Goal: Task Accomplishment & Management: Manage account settings

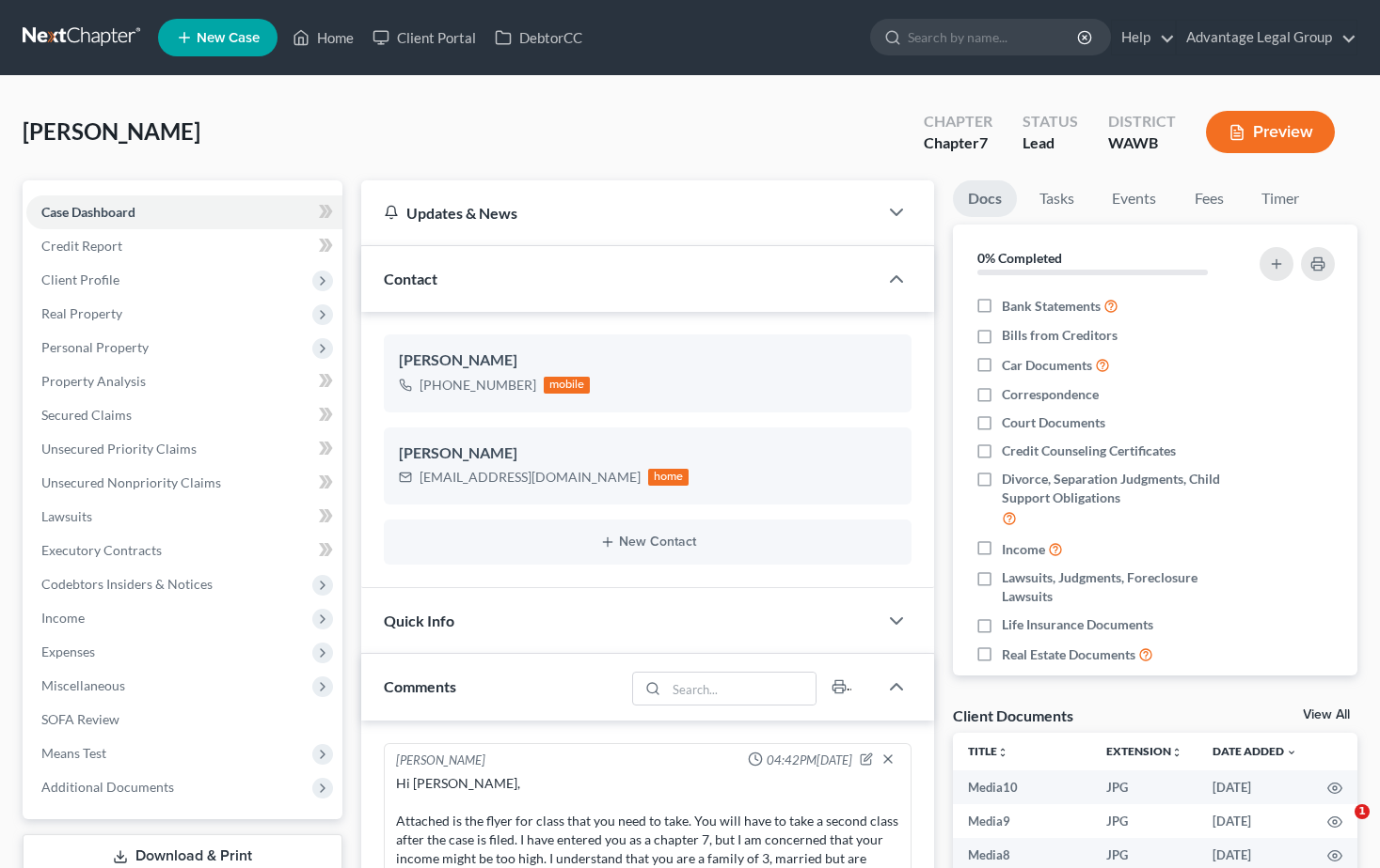
select select "0"
click at [957, 37] on input "search" at bounding box center [993, 37] width 172 height 35
type input "abbie"
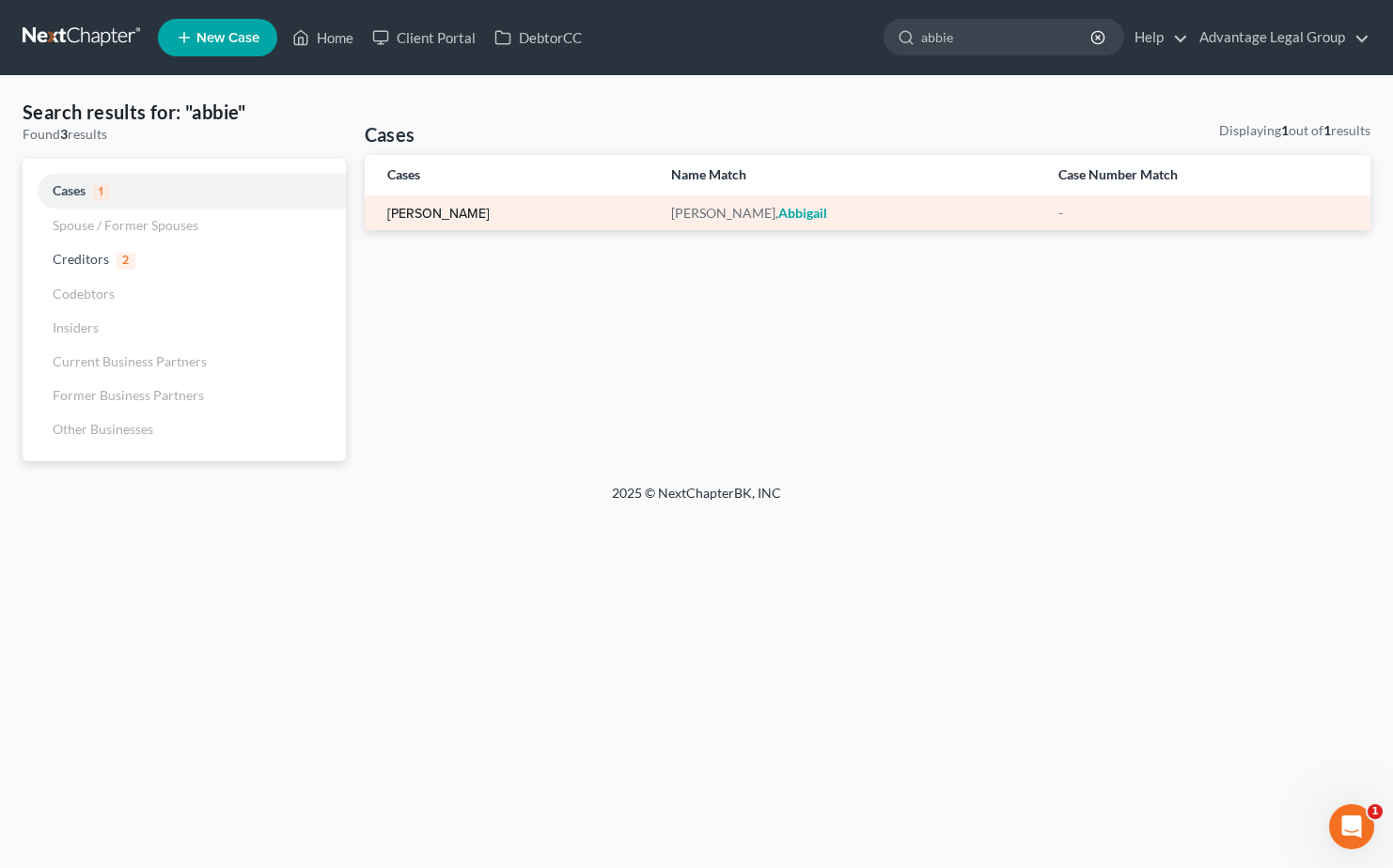
click at [444, 209] on link "[PERSON_NAME]" at bounding box center [438, 213] width 103 height 13
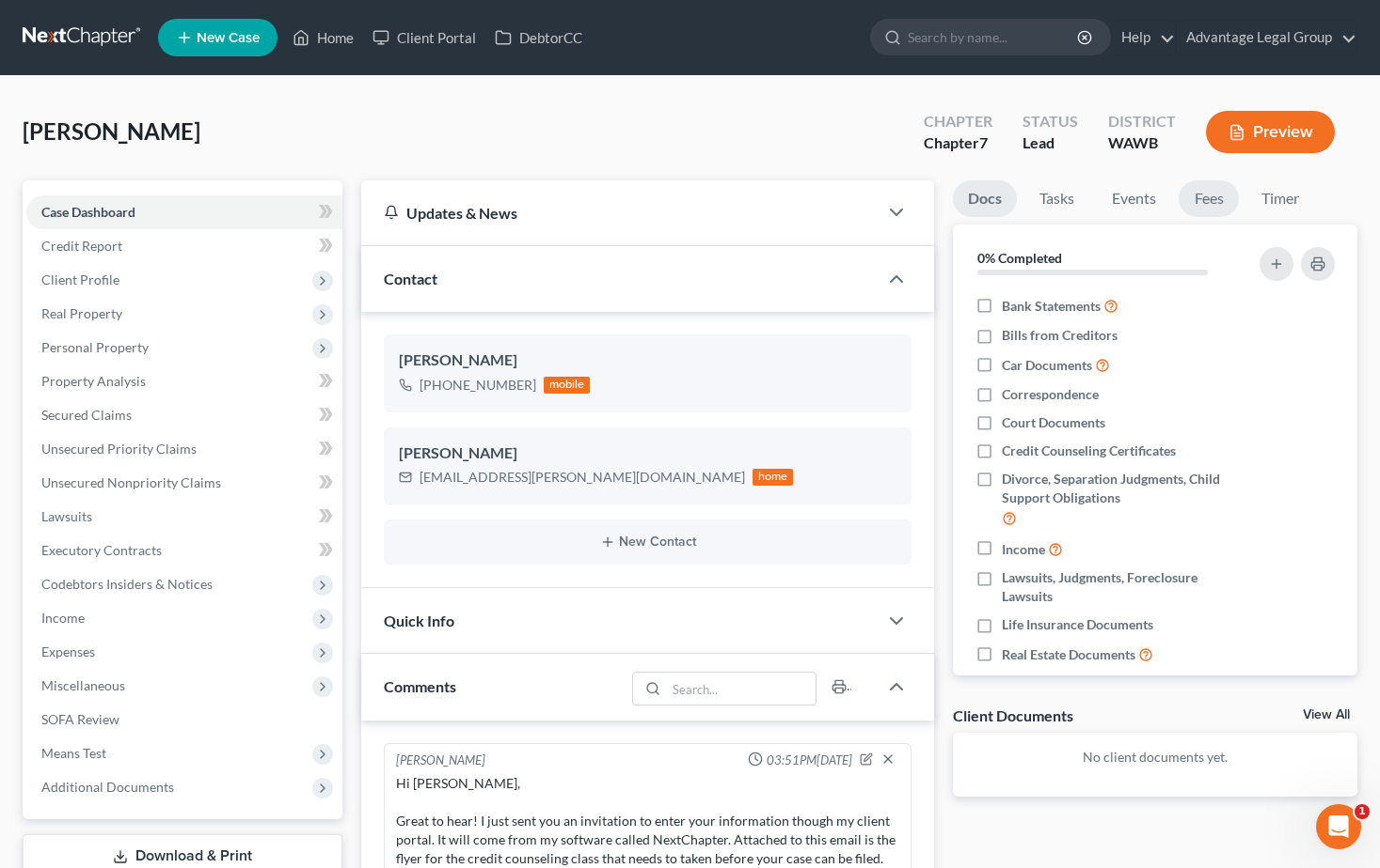
click at [1209, 193] on link "Fees" at bounding box center [1208, 198] width 60 height 37
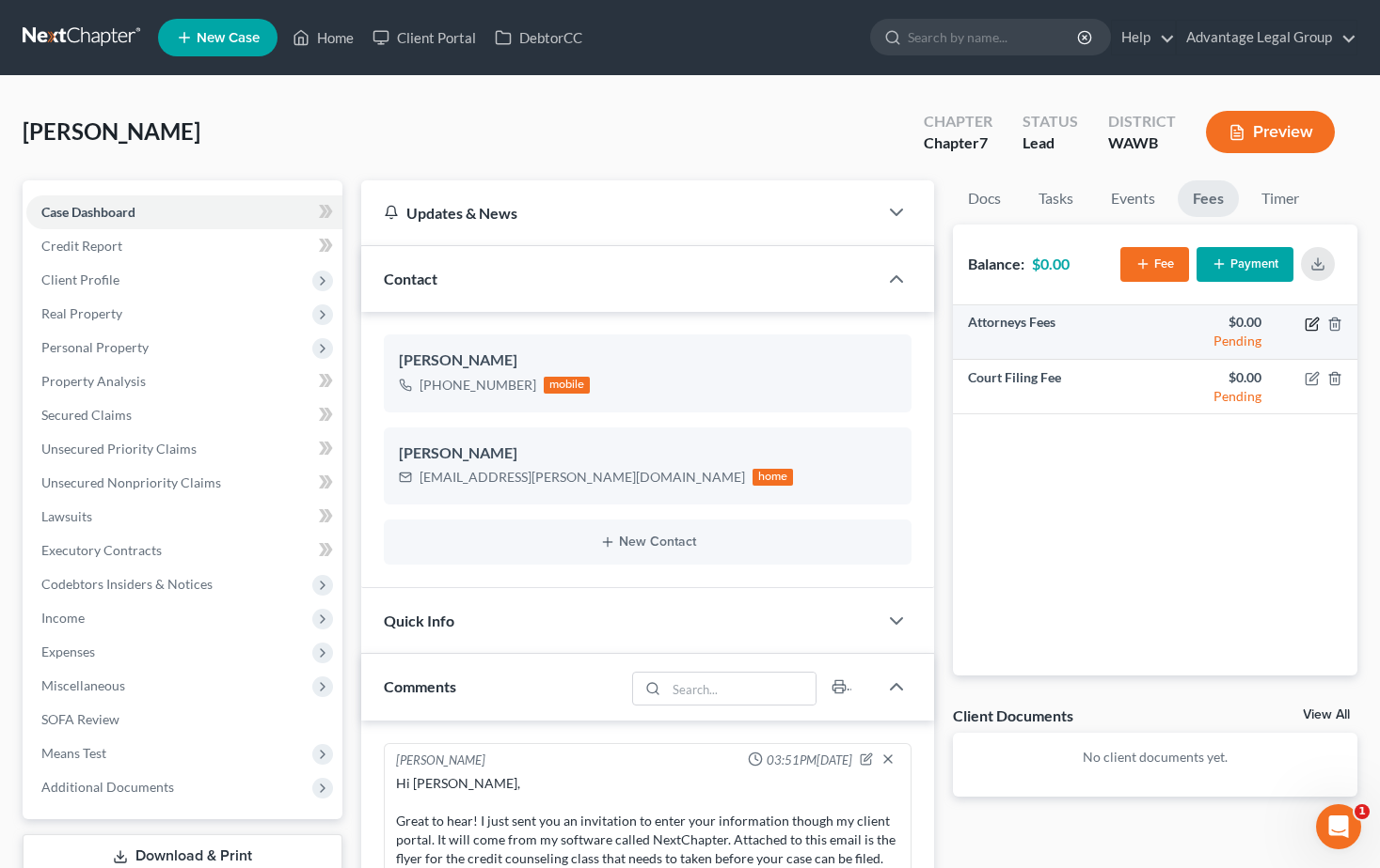
click at [1310, 322] on icon "button" at bounding box center [1311, 324] width 15 height 15
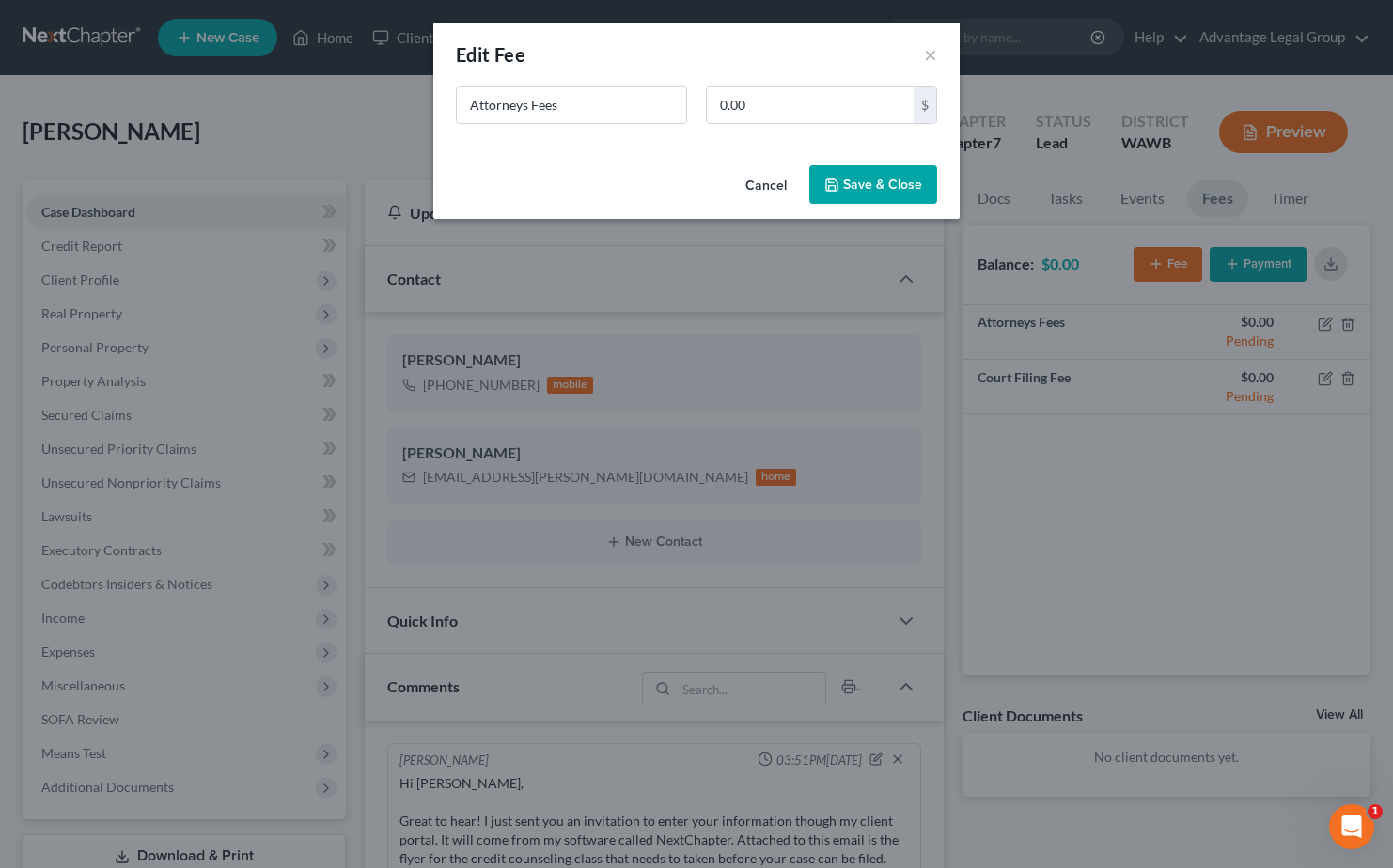
click at [777, 86] on div "New Fee Edit Fee ×" at bounding box center [696, 55] width 526 height 64
click at [777, 105] on input "0.00" at bounding box center [809, 106] width 206 height 36
type input "2,500.00"
click at [869, 179] on button "Save & Close" at bounding box center [873, 185] width 128 height 40
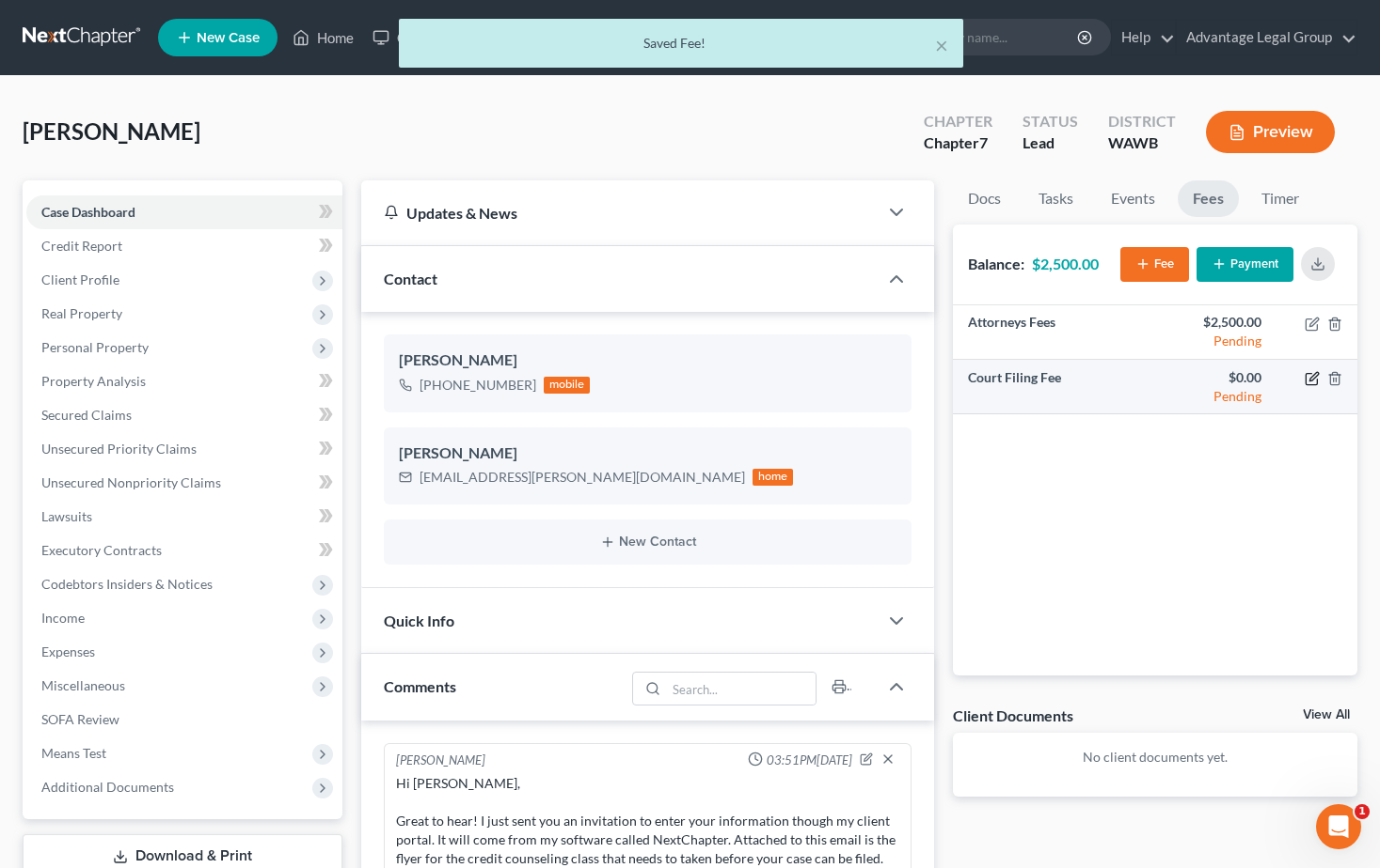
click at [1307, 384] on icon "button" at bounding box center [1311, 379] width 15 height 15
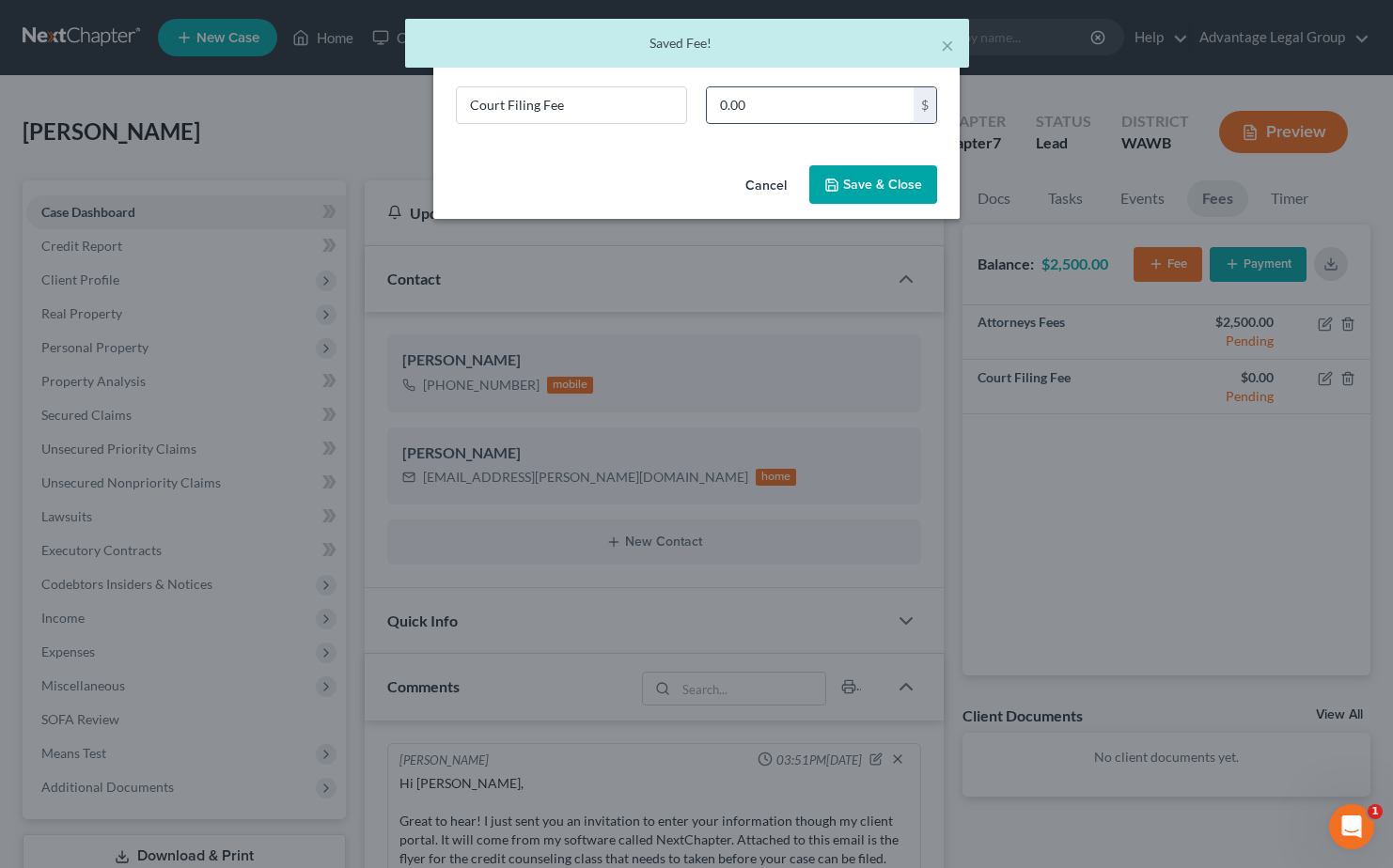
click at [774, 107] on input "0.00" at bounding box center [809, 106] width 206 height 36
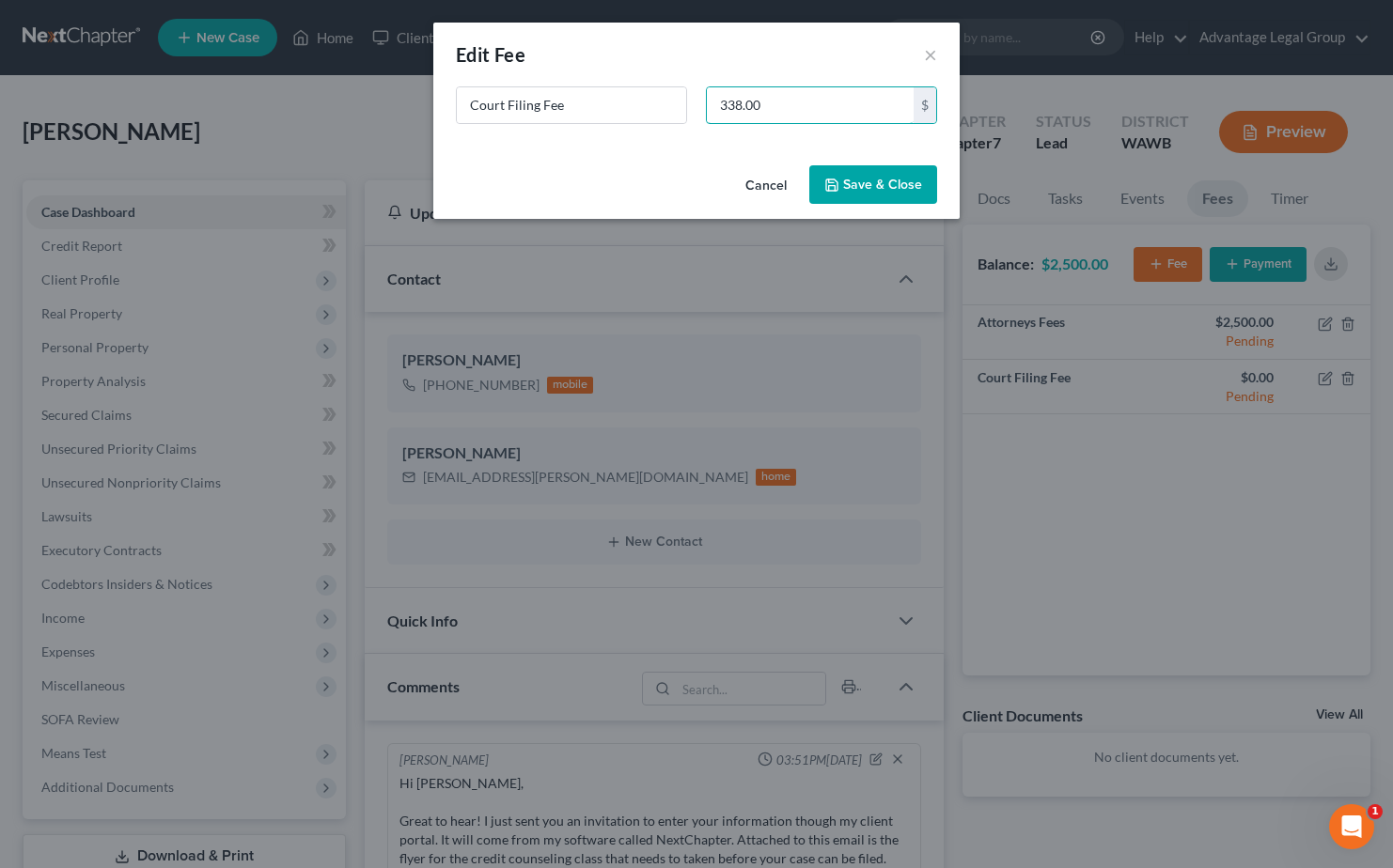
type input "338.00"
click at [868, 190] on button "Save & Close" at bounding box center [873, 185] width 128 height 40
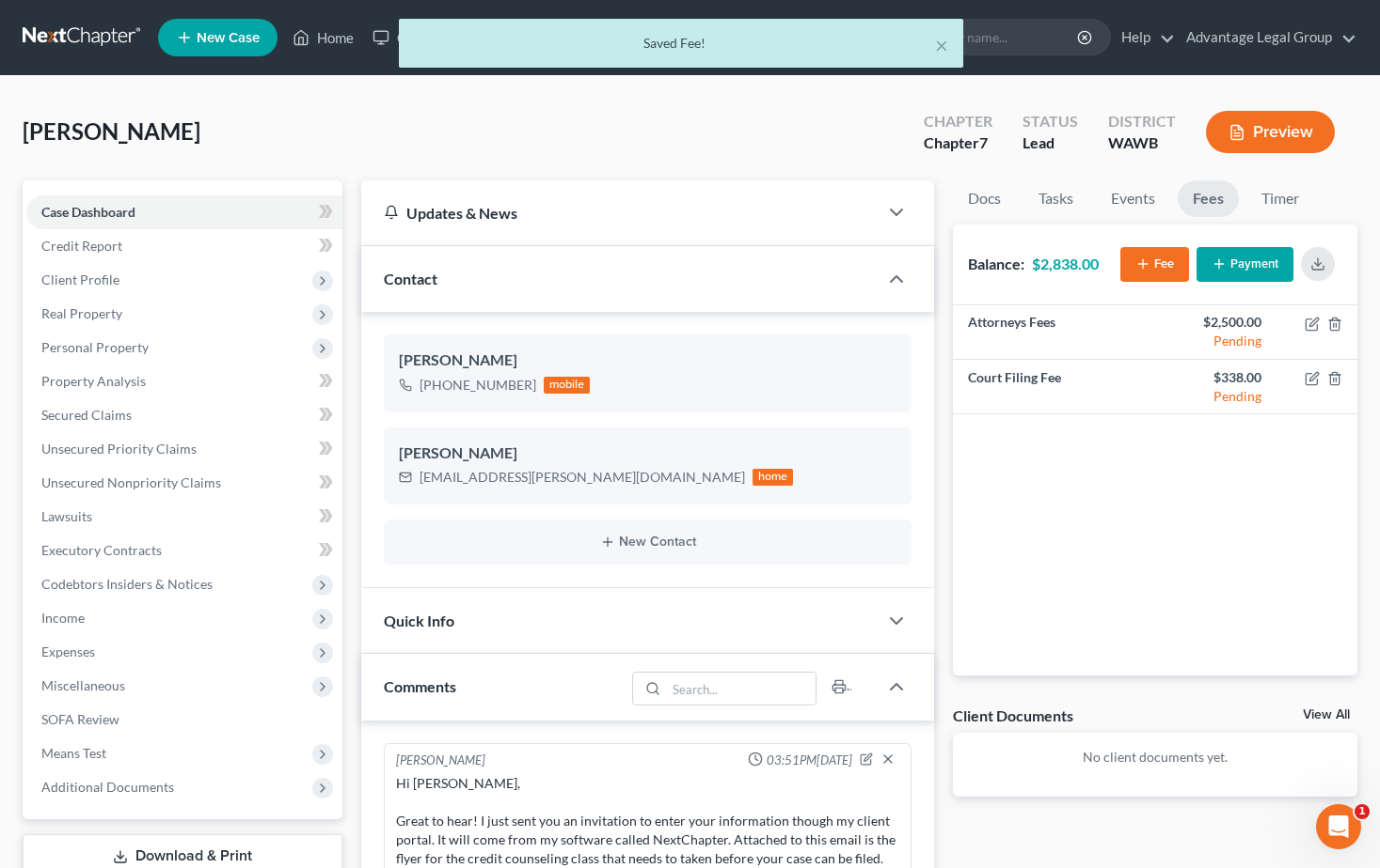
click at [1146, 258] on icon "button" at bounding box center [1142, 263] width 15 height 15
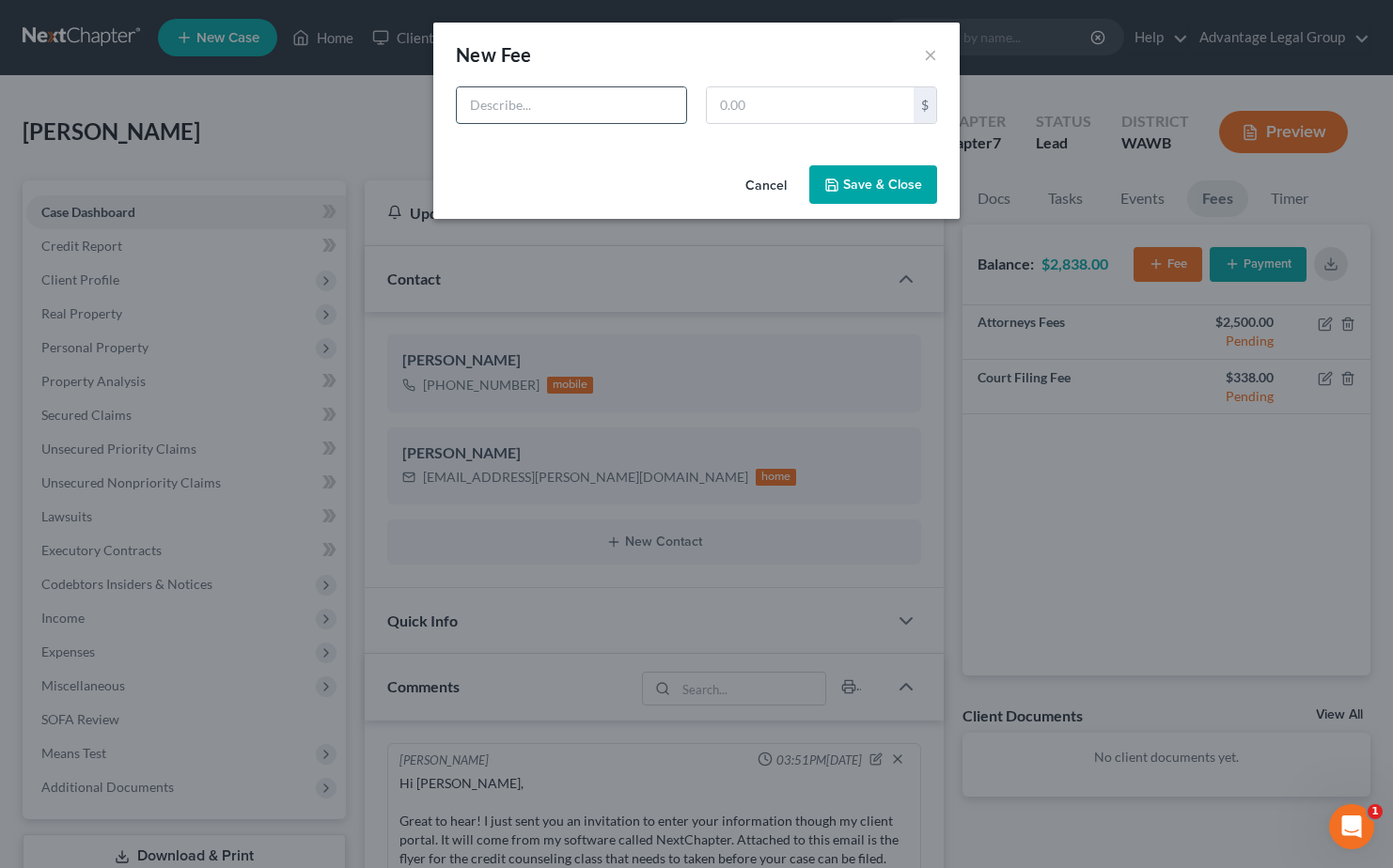
click at [576, 109] on input "text" at bounding box center [571, 106] width 229 height 36
type input "CC"
type input "12.00"
click at [889, 180] on button "Save & Close" at bounding box center [873, 185] width 128 height 40
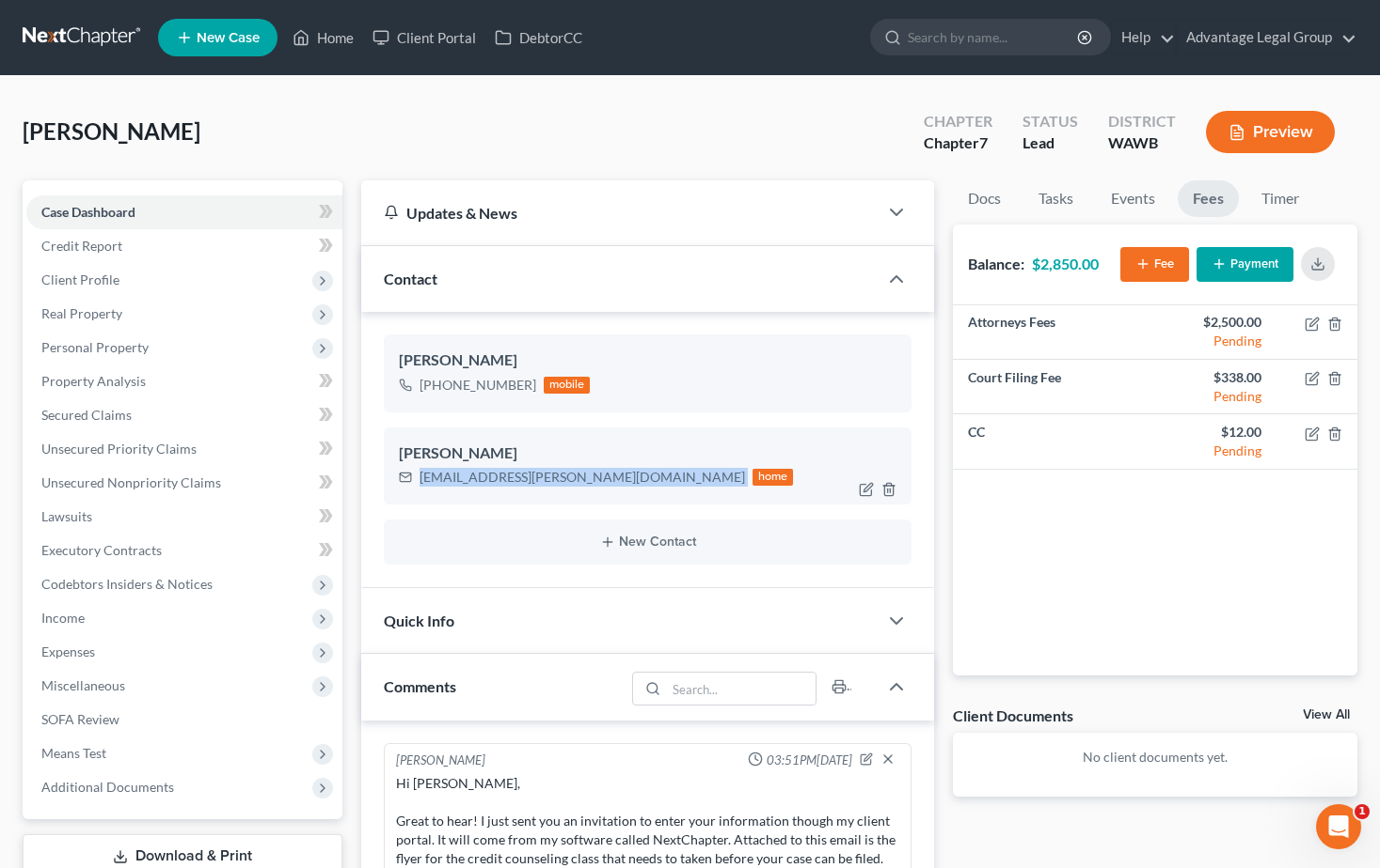
drag, startPoint x: 420, startPoint y: 482, endPoint x: 569, endPoint y: 488, distance: 149.1
click at [569, 488] on div "[EMAIL_ADDRESS][PERSON_NAME][DOMAIN_NAME] home" at bounding box center [596, 477] width 395 height 25
copy div "[EMAIL_ADDRESS][PERSON_NAME][DOMAIN_NAME]"
click at [1267, 268] on button "Payment" at bounding box center [1244, 264] width 97 height 35
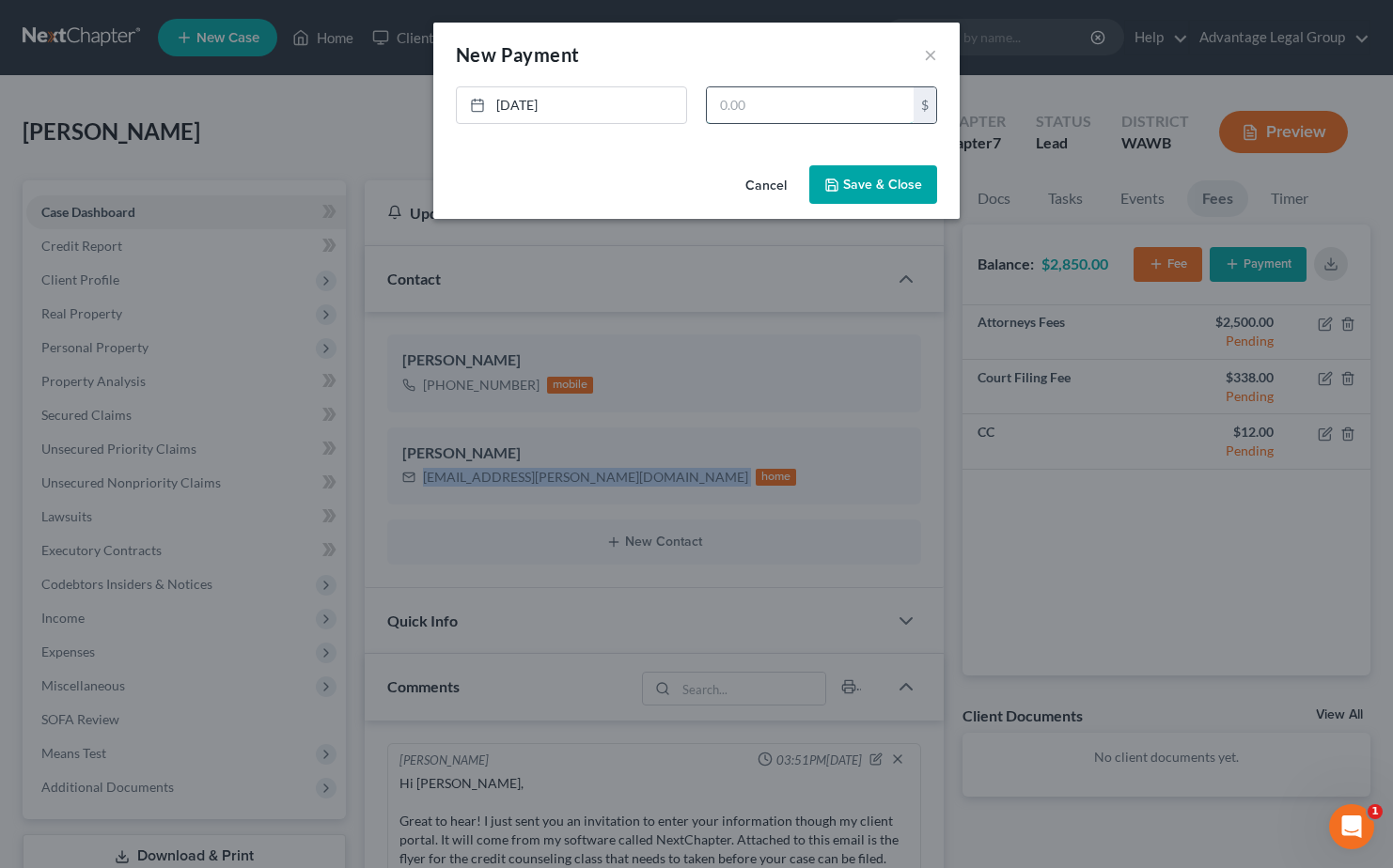
click at [751, 108] on input "text" at bounding box center [809, 106] width 206 height 36
type input "350.00"
click at [863, 178] on button "Save & Close" at bounding box center [873, 185] width 128 height 40
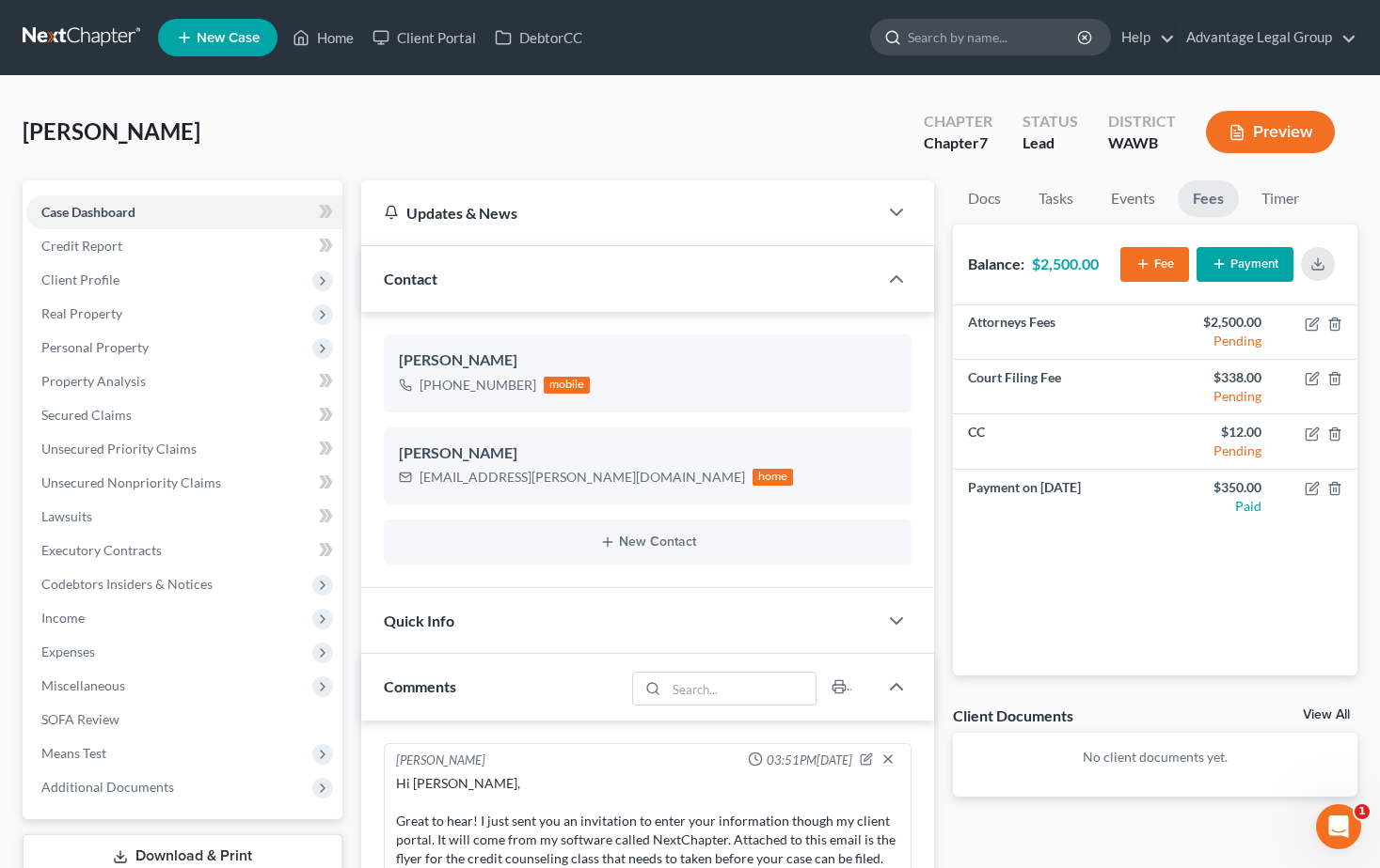
click at [944, 37] on input "search" at bounding box center [993, 37] width 172 height 35
type input "young"
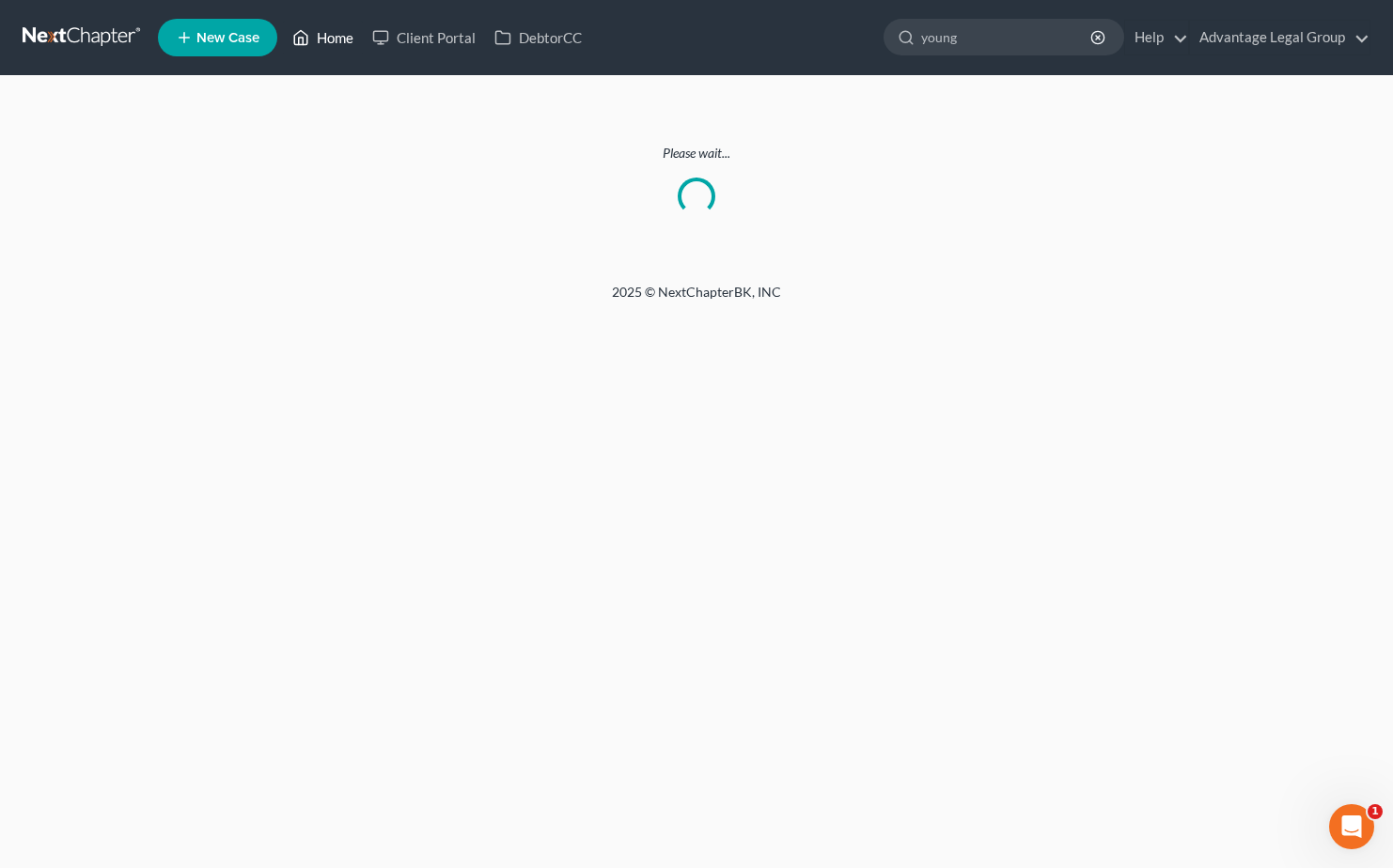
click at [340, 41] on link "Home" at bounding box center [323, 38] width 80 height 34
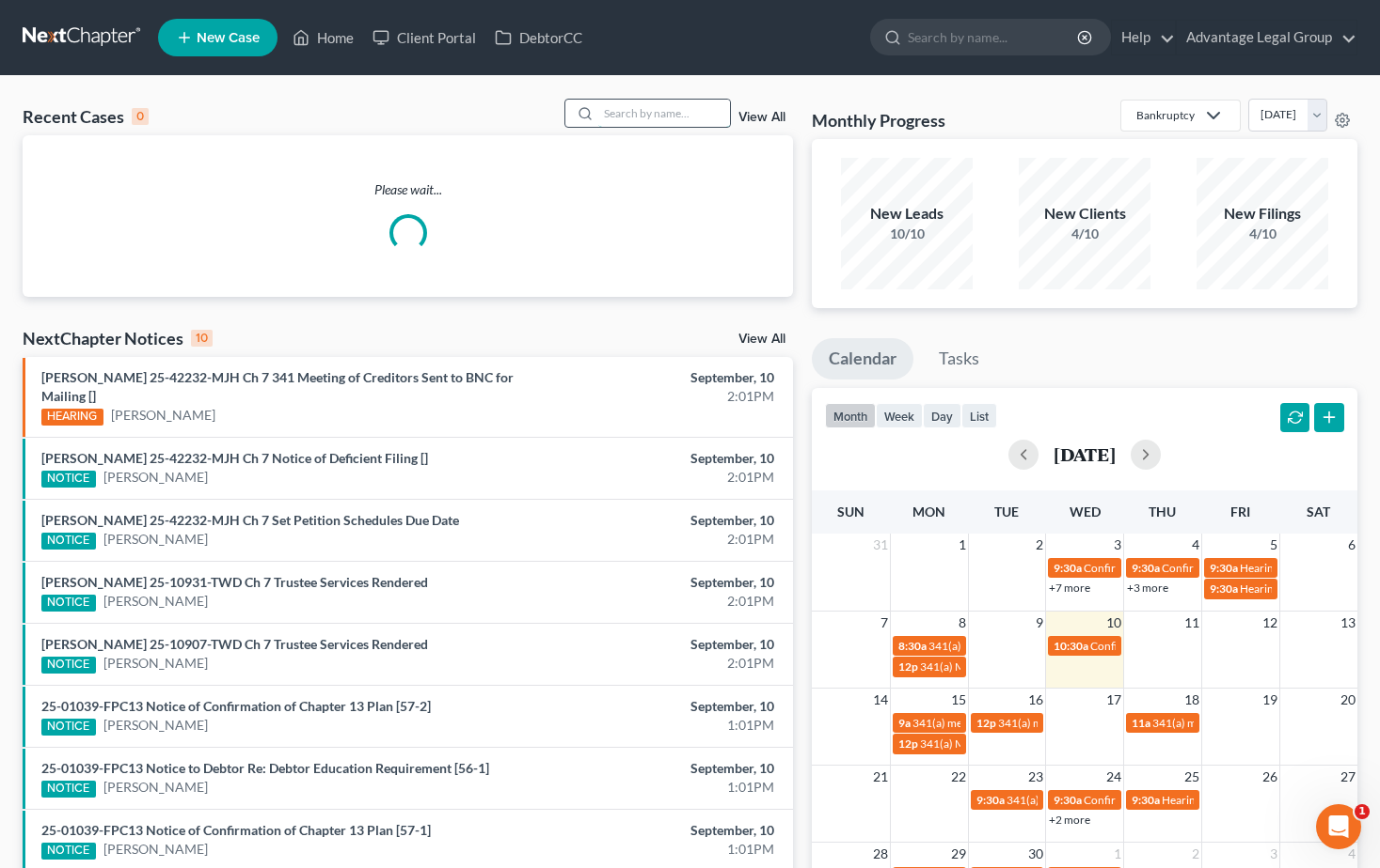
click at [621, 110] on input "search" at bounding box center [664, 113] width 132 height 27
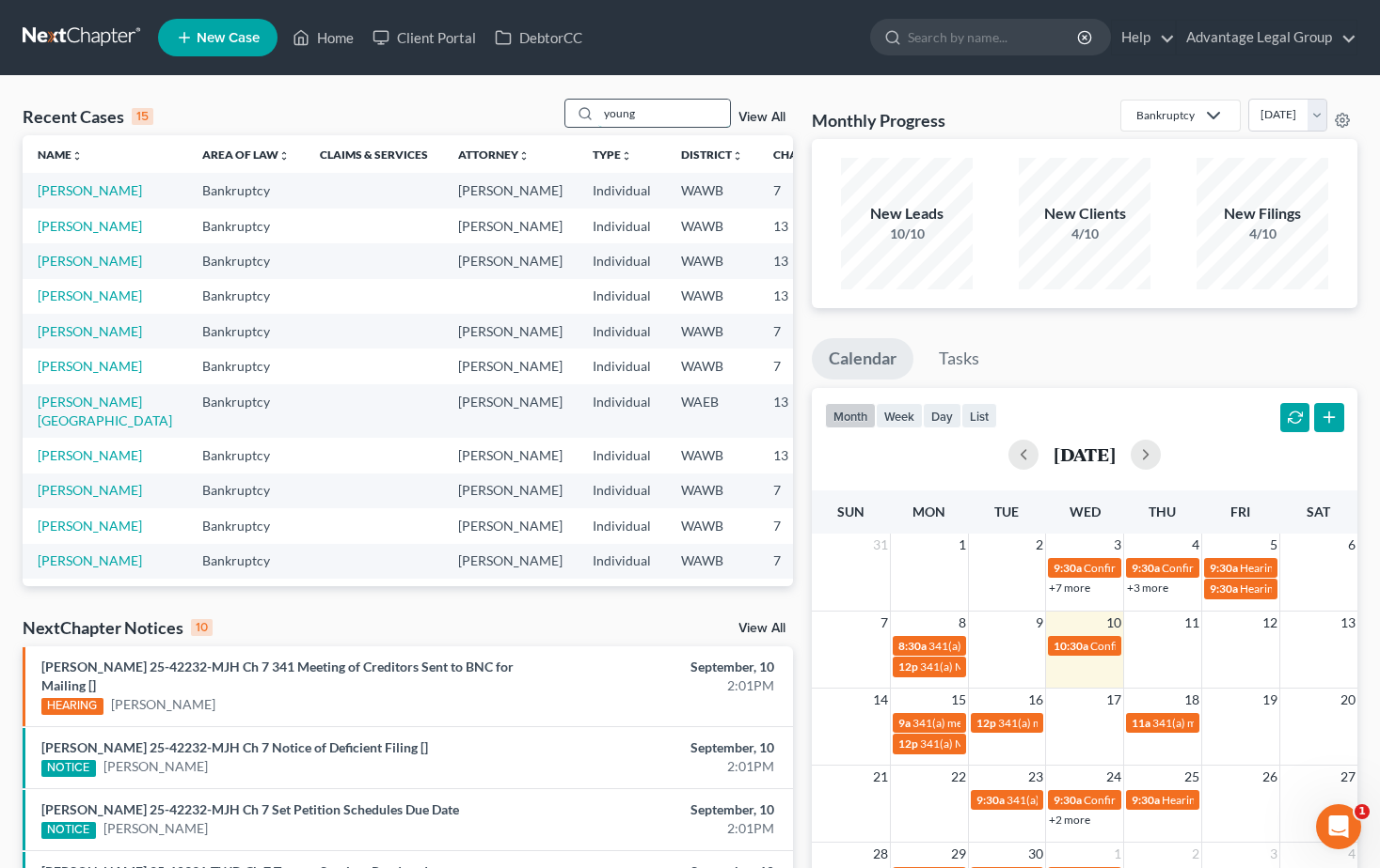
type input "young"
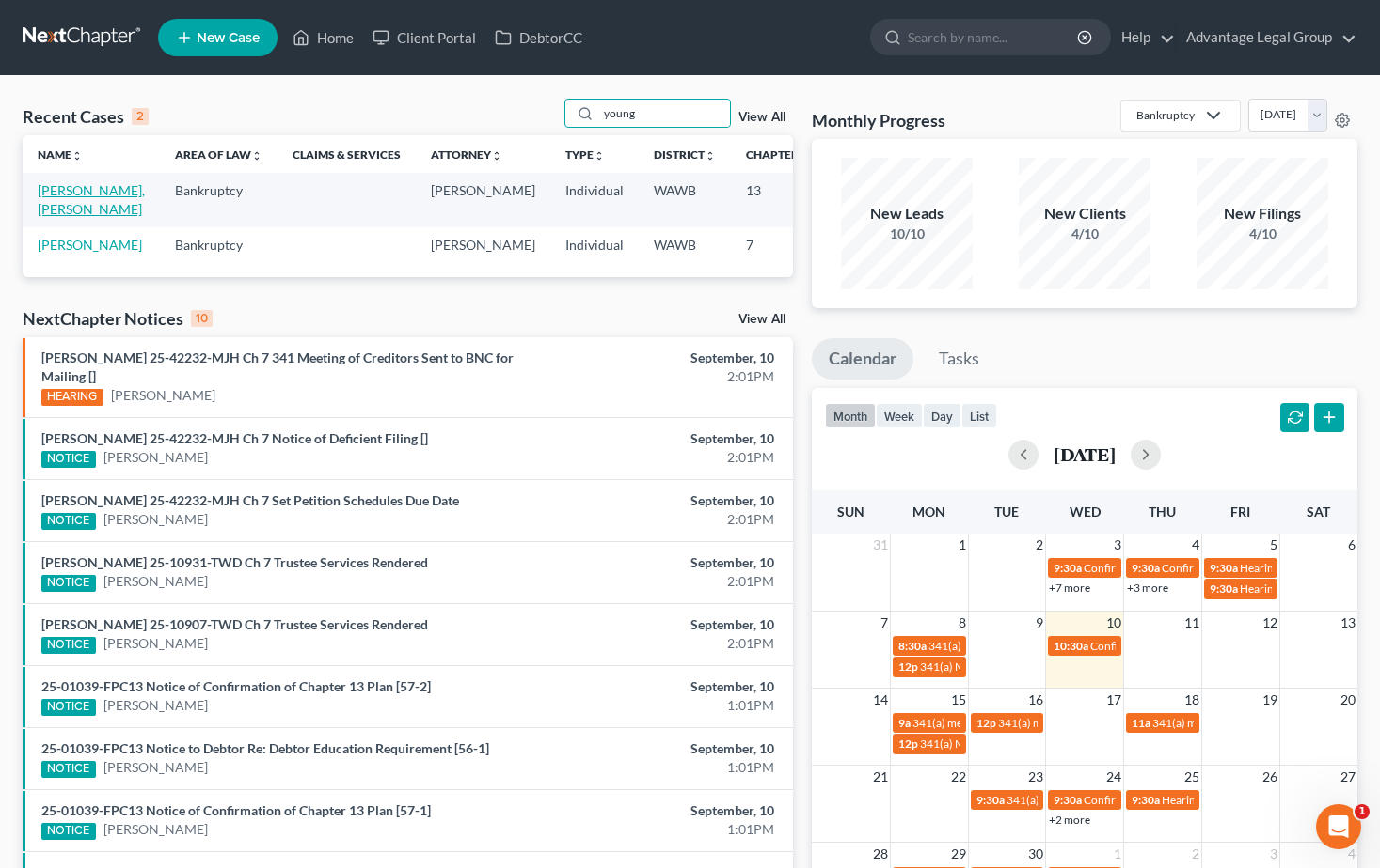
click at [52, 197] on link "[PERSON_NAME], [PERSON_NAME]" at bounding box center [92, 199] width 108 height 35
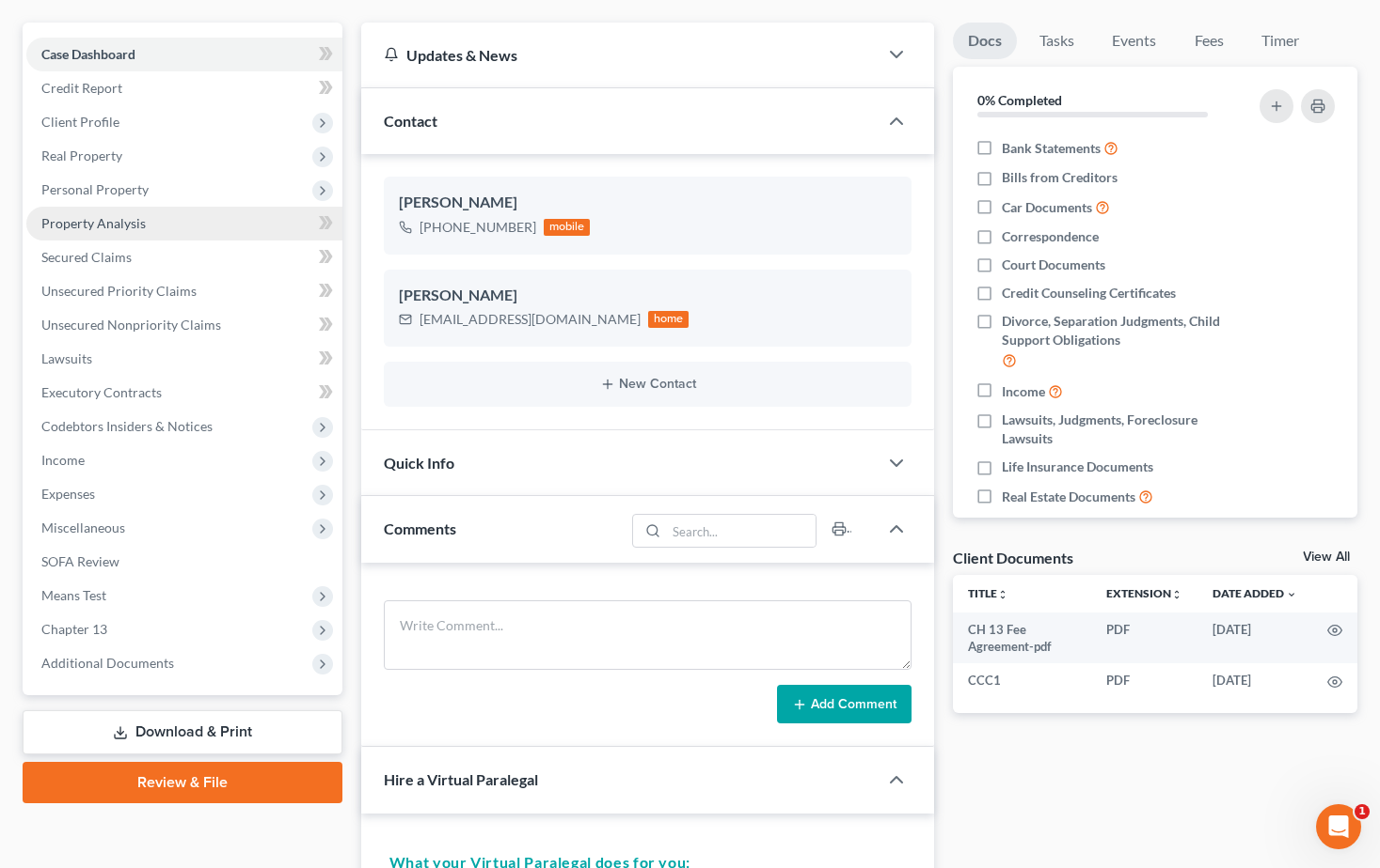
scroll to position [188, 0]
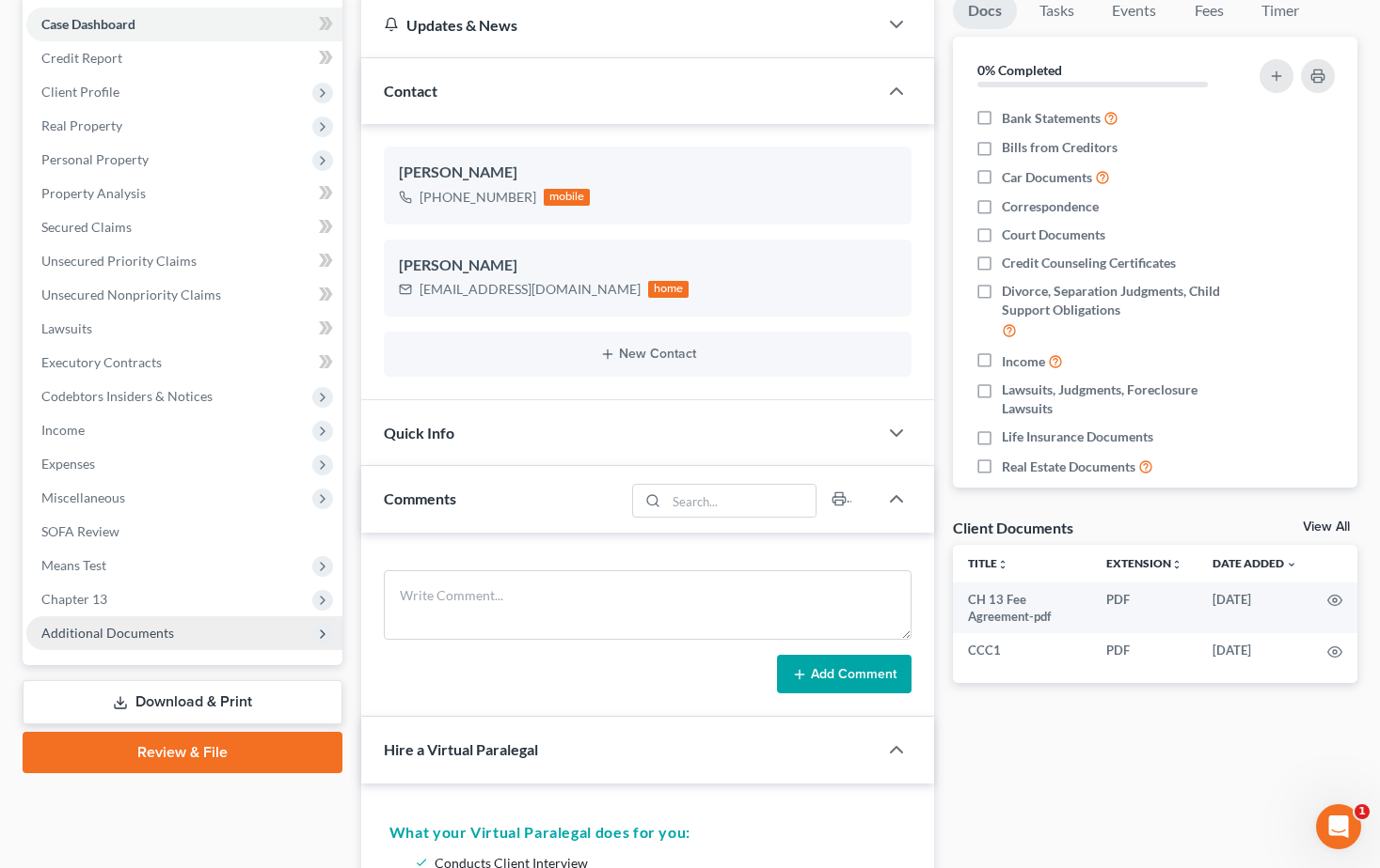
click at [124, 628] on span "Additional Documents" at bounding box center [107, 633] width 133 height 16
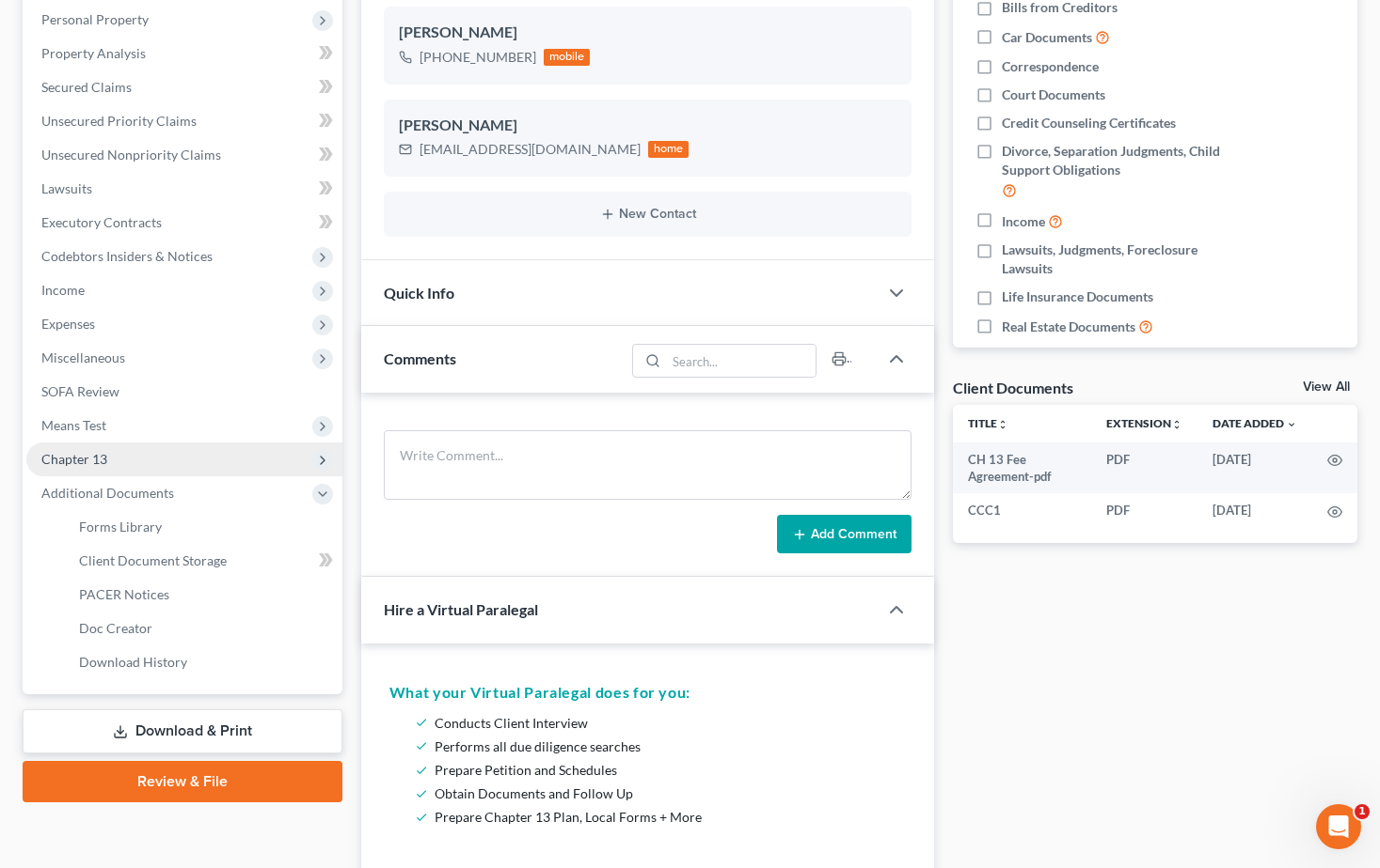
scroll to position [376, 0]
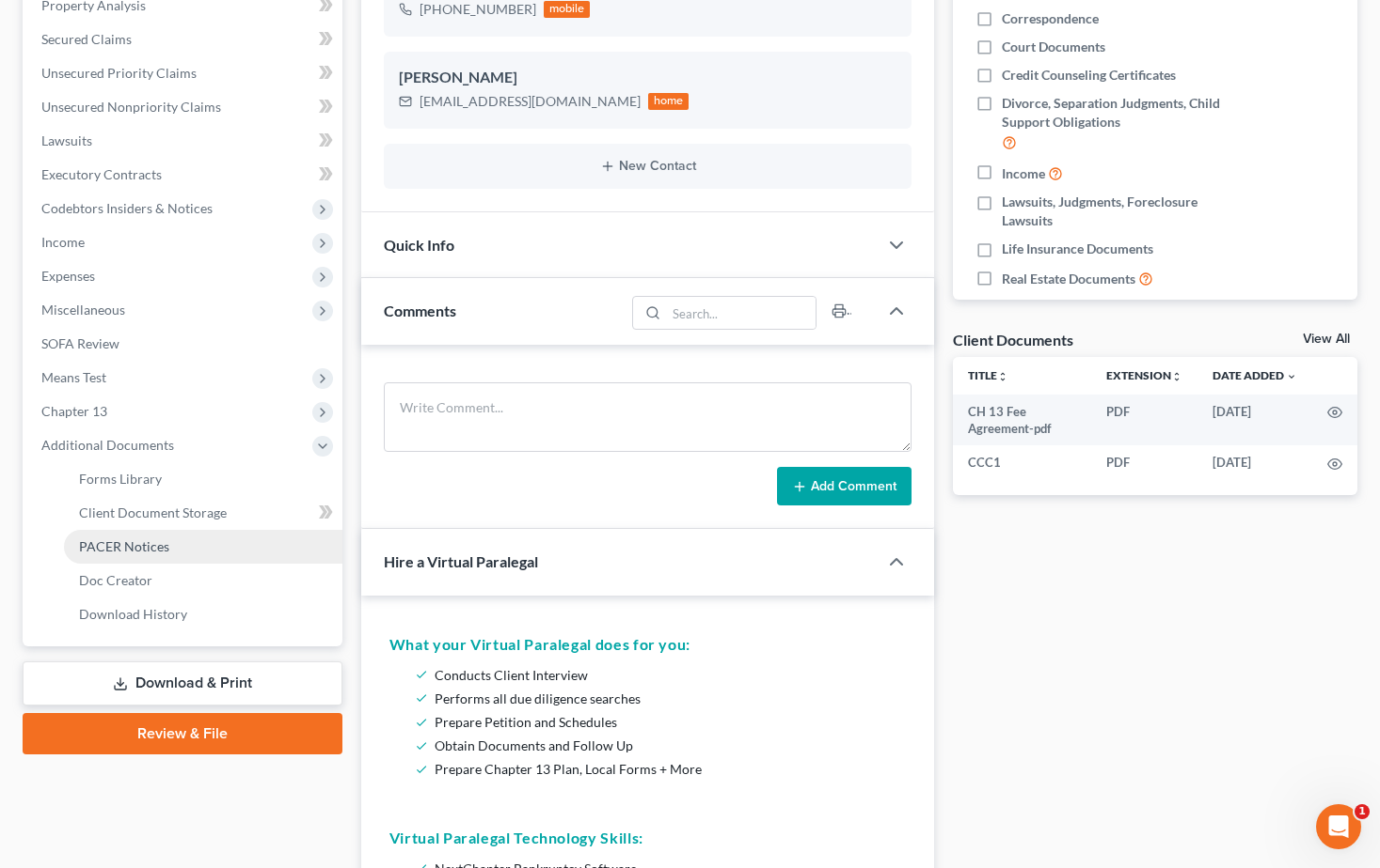
click at [168, 553] on link "PACER Notices" at bounding box center [202, 547] width 278 height 34
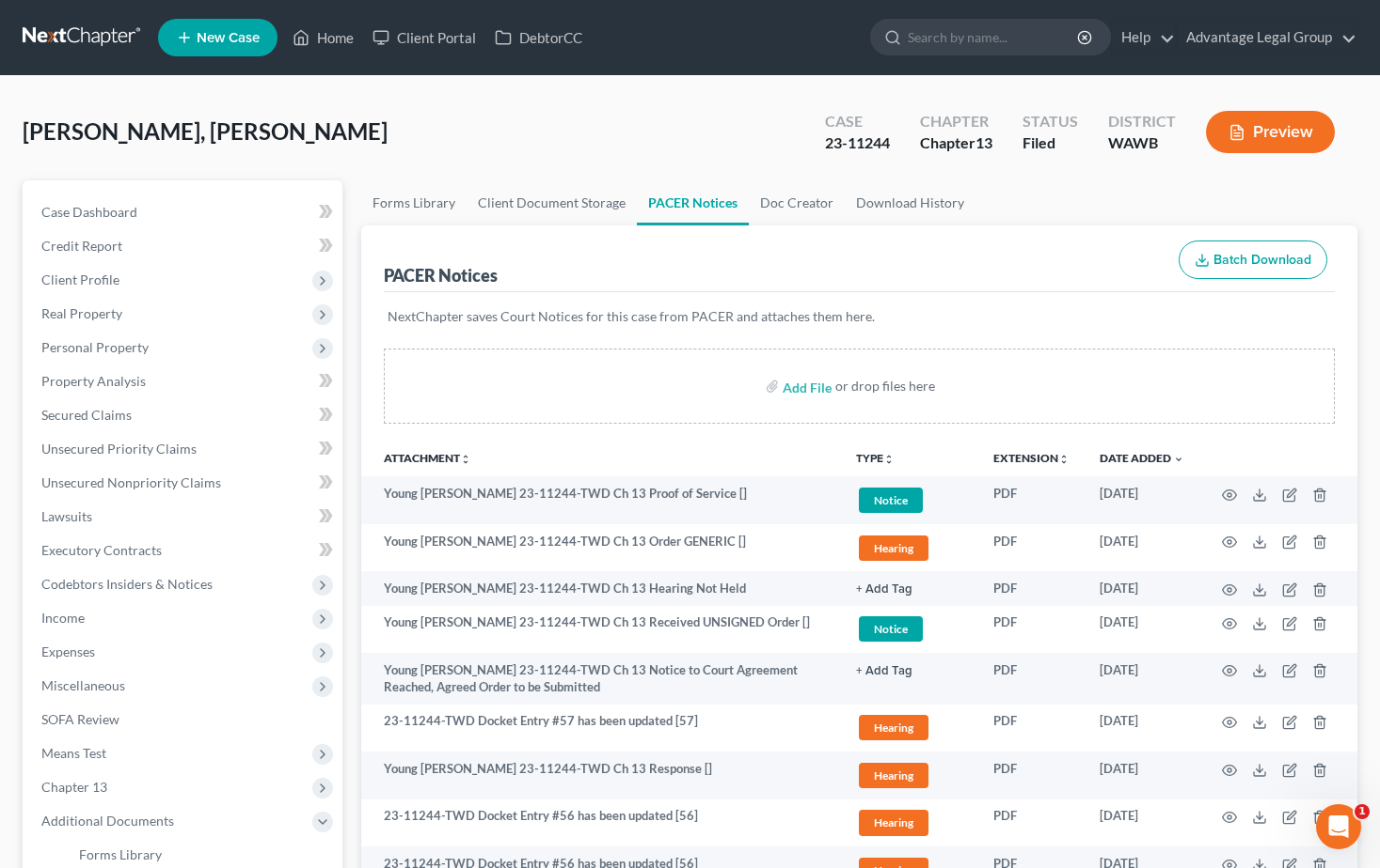
scroll to position [94, 0]
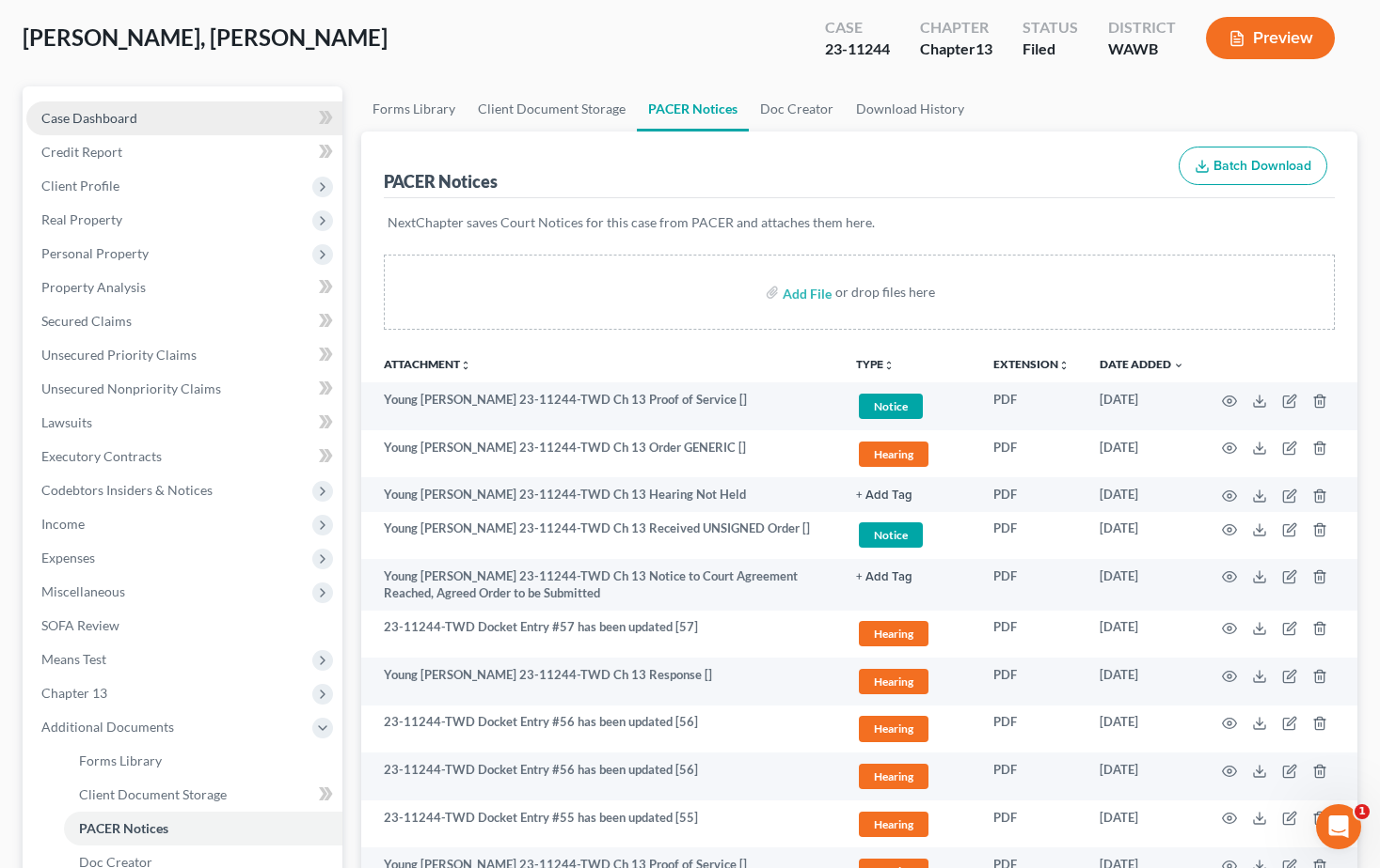
click at [96, 120] on span "Case Dashboard" at bounding box center [89, 118] width 96 height 16
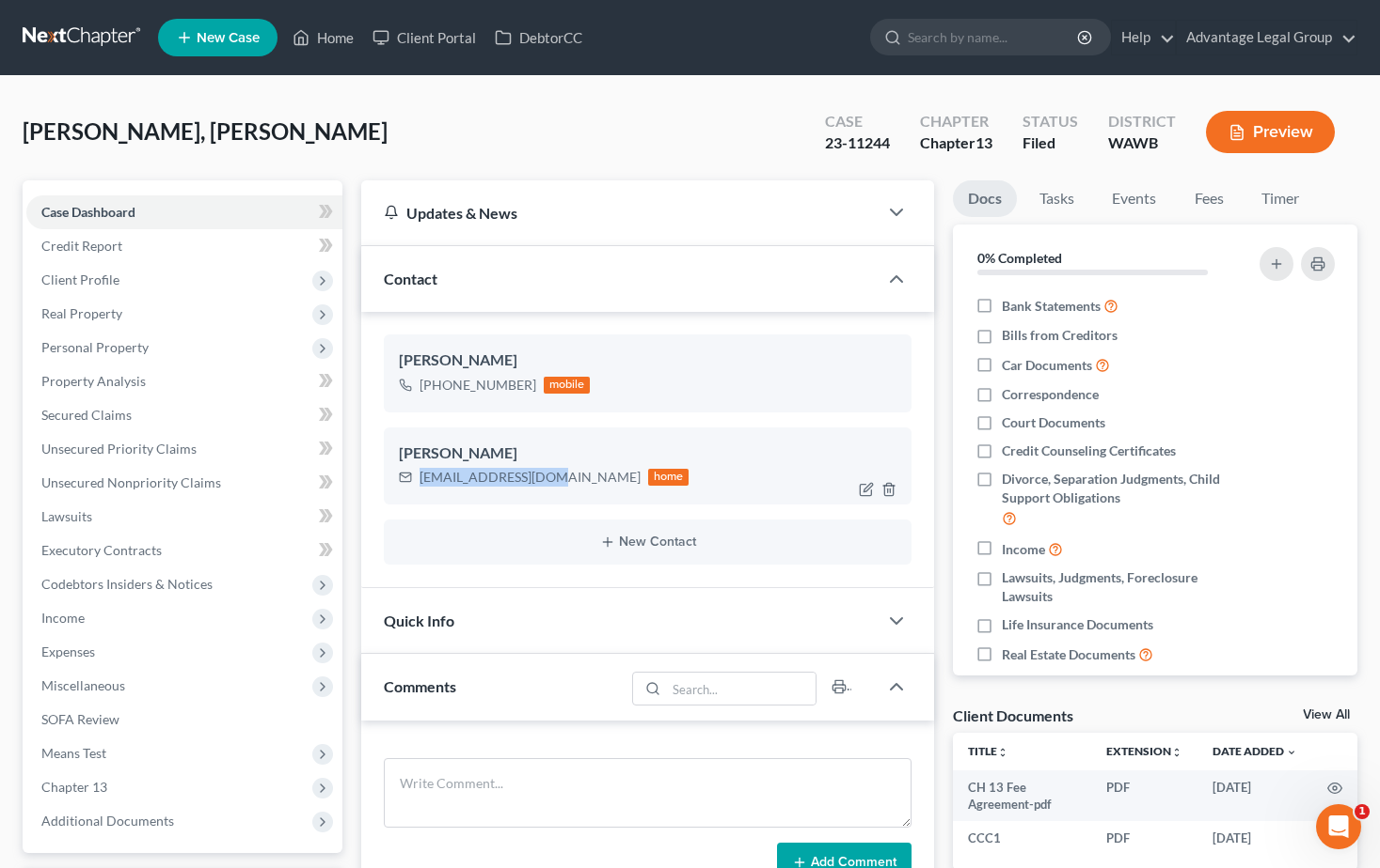
drag, startPoint x: 552, startPoint y: 480, endPoint x: 420, endPoint y: 489, distance: 132.3
click at [420, 489] on div "[EMAIL_ADDRESS][DOMAIN_NAME] home" at bounding box center [543, 477] width 290 height 25
copy div "[EMAIL_ADDRESS][DOMAIN_NAME]"
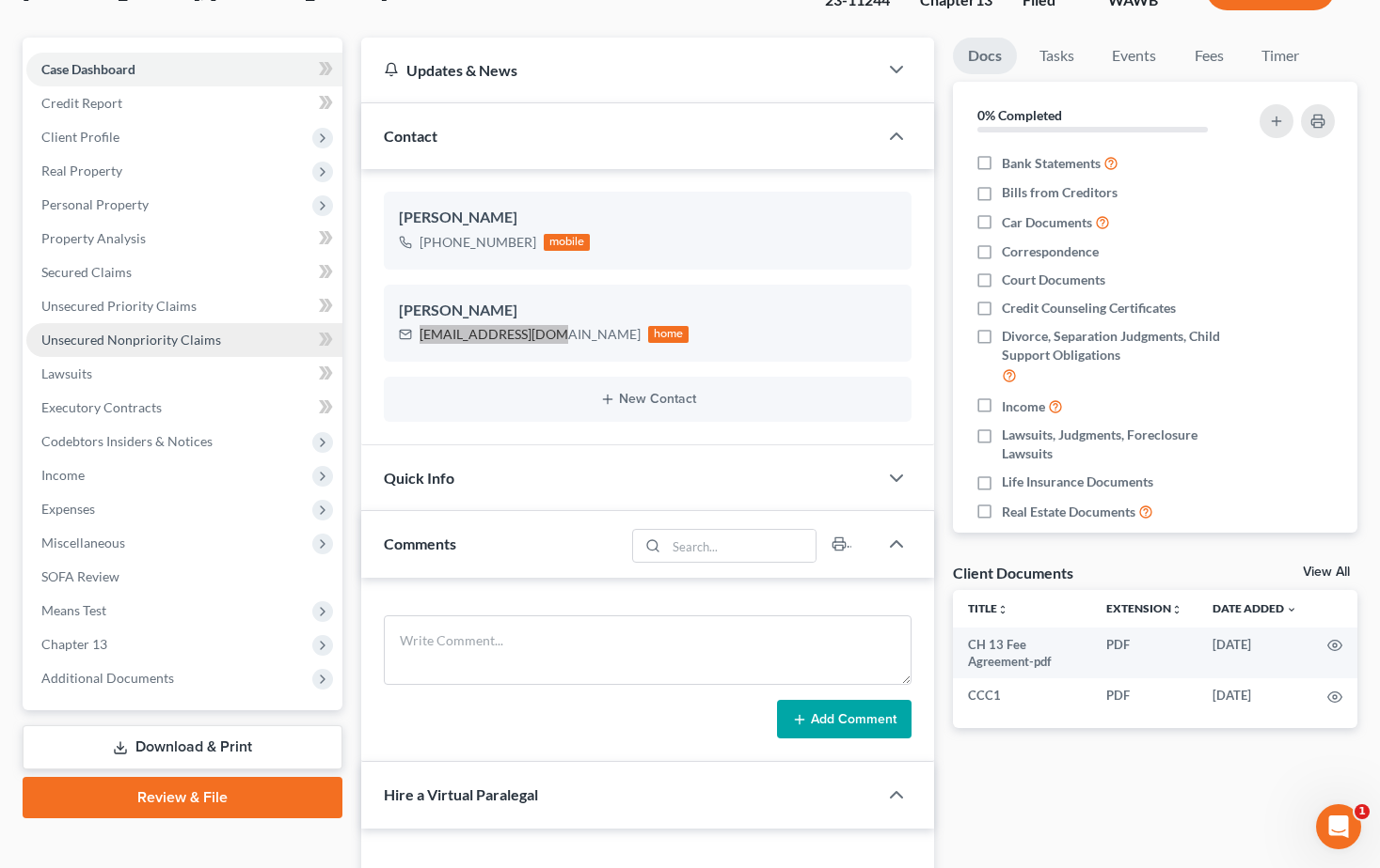
scroll to position [188, 0]
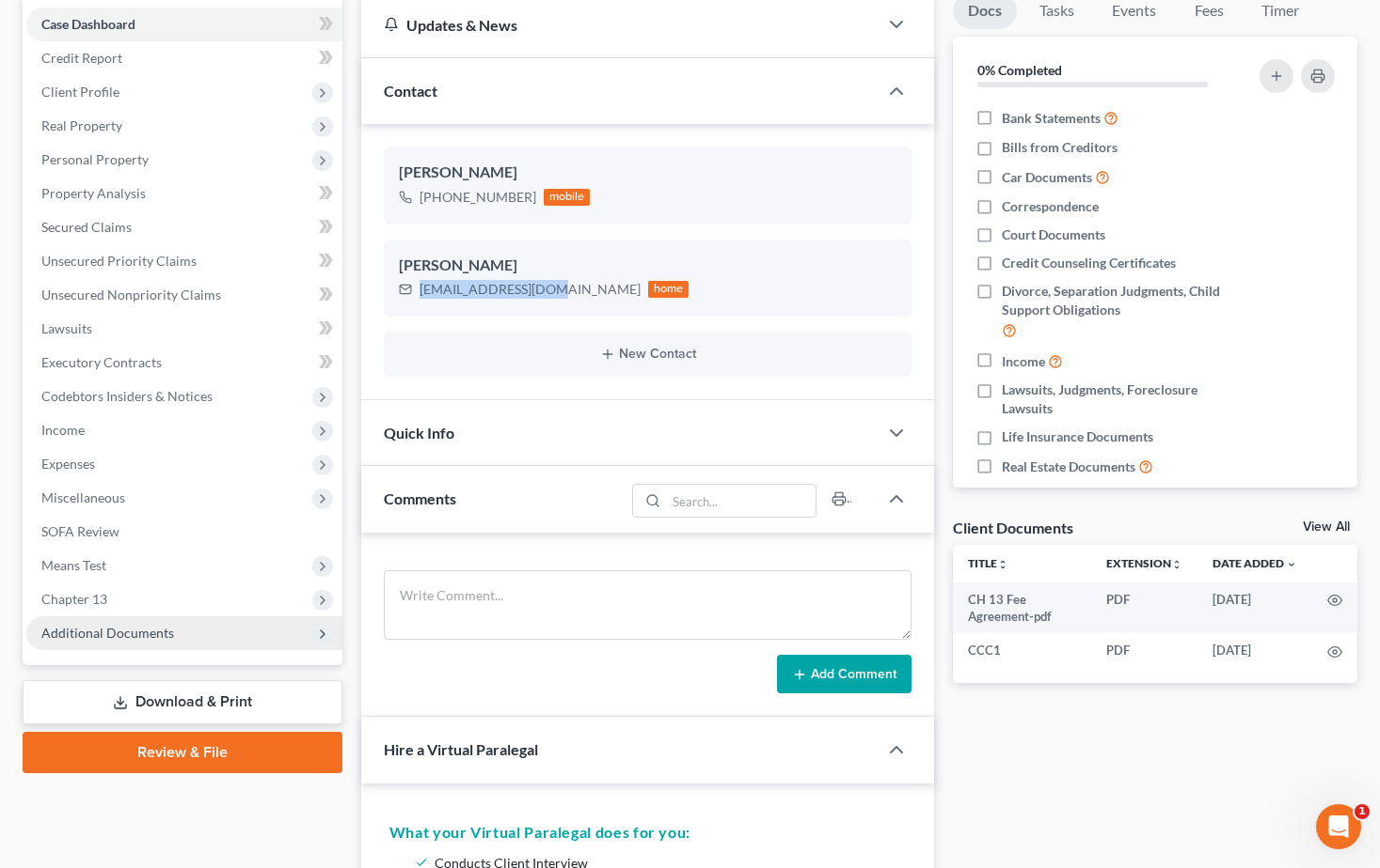
click at [78, 623] on span "Additional Documents" at bounding box center [183, 634] width 316 height 34
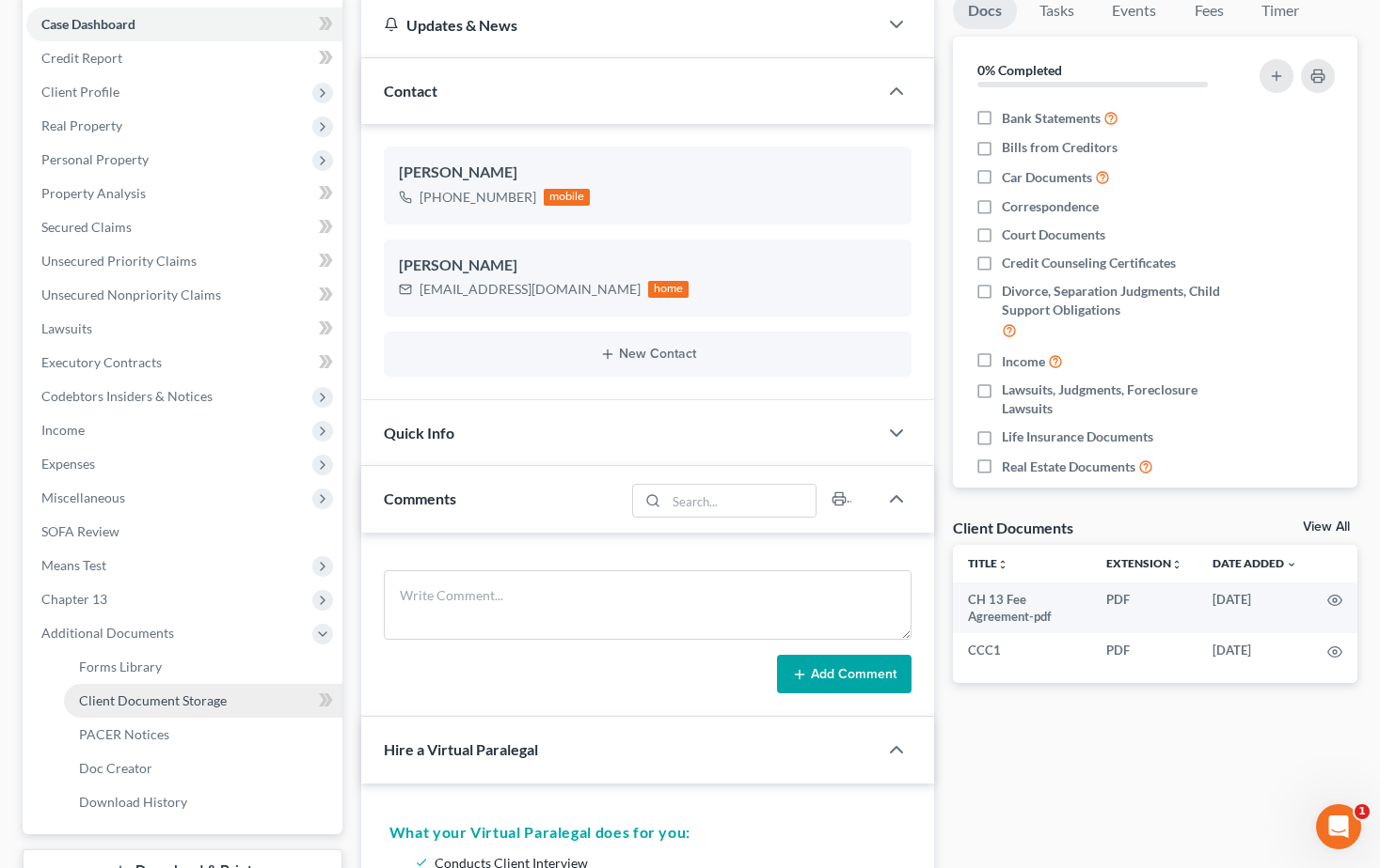
click at [154, 700] on span "Client Document Storage" at bounding box center [153, 701] width 148 height 16
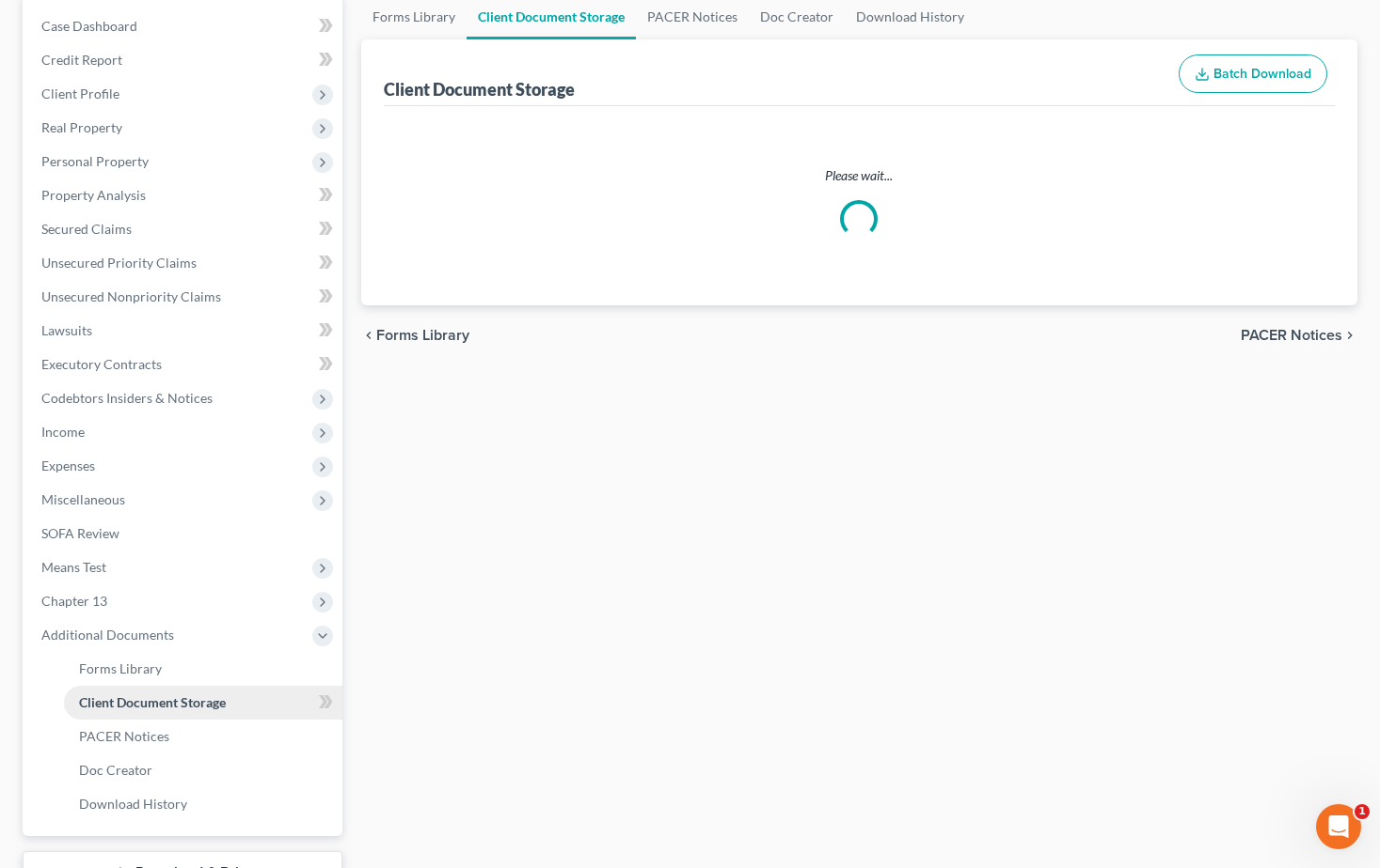
scroll to position [34, 0]
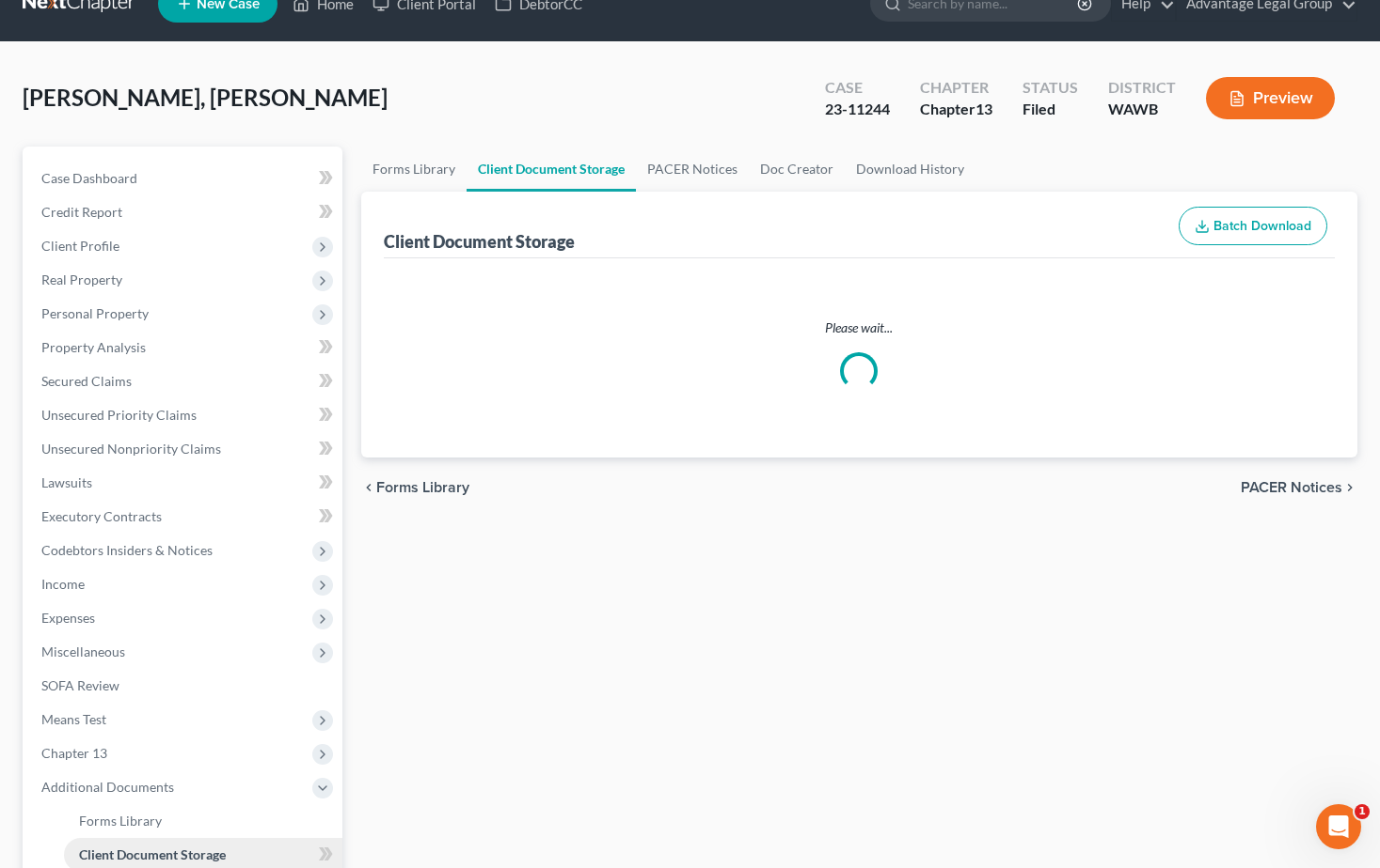
select select "0"
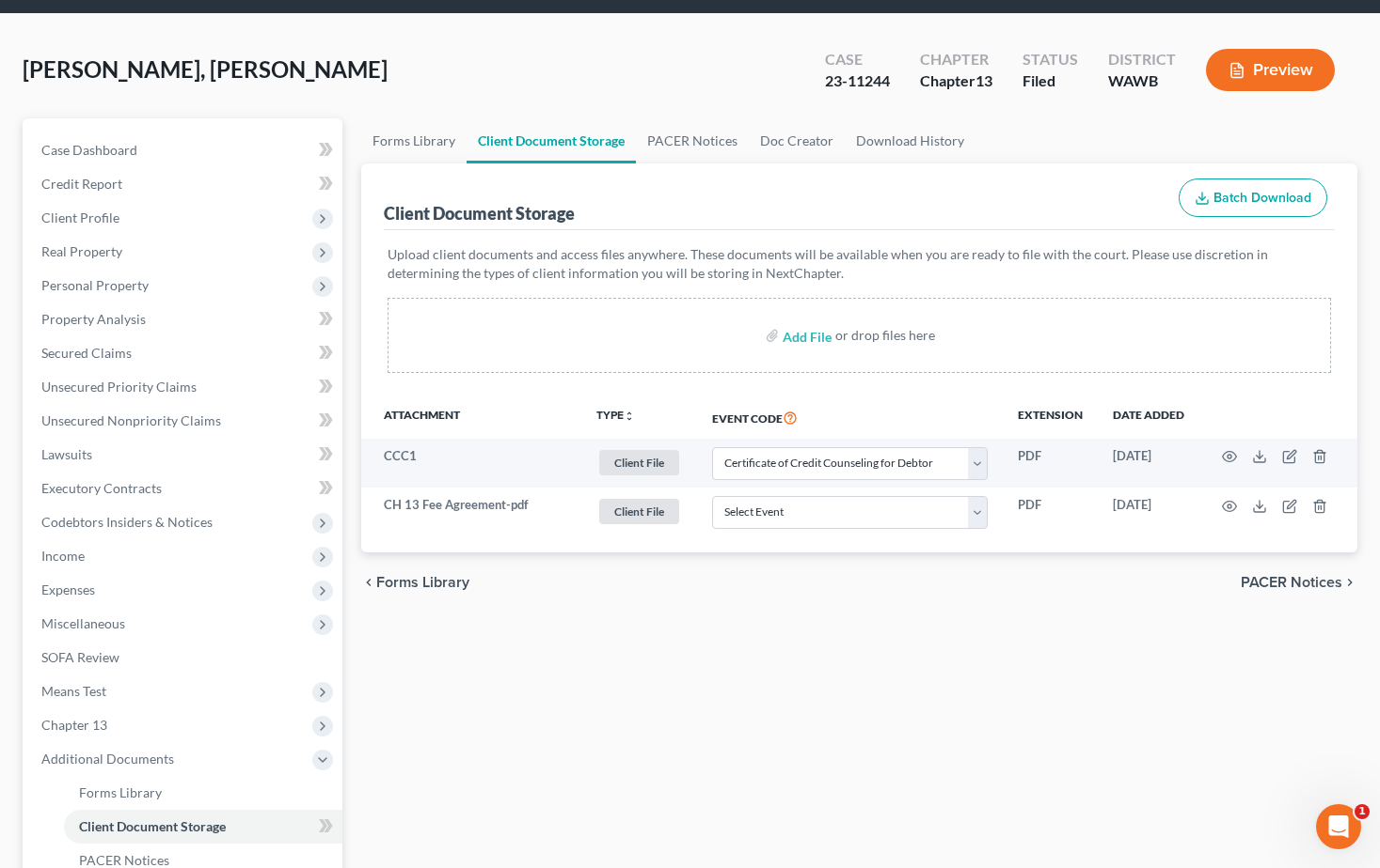
scroll to position [188, 0]
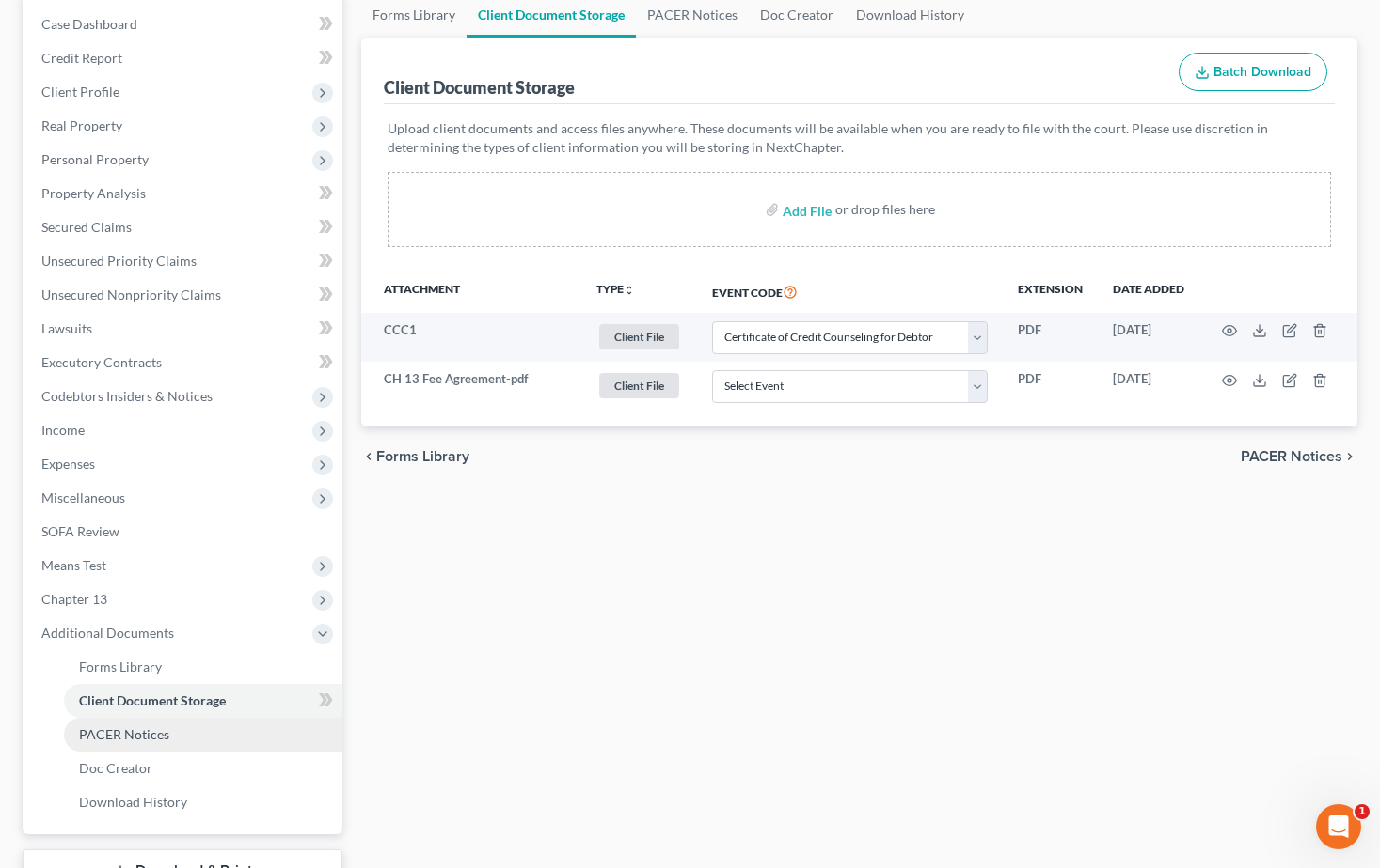
click at [116, 733] on span "PACER Notices" at bounding box center [124, 734] width 91 height 16
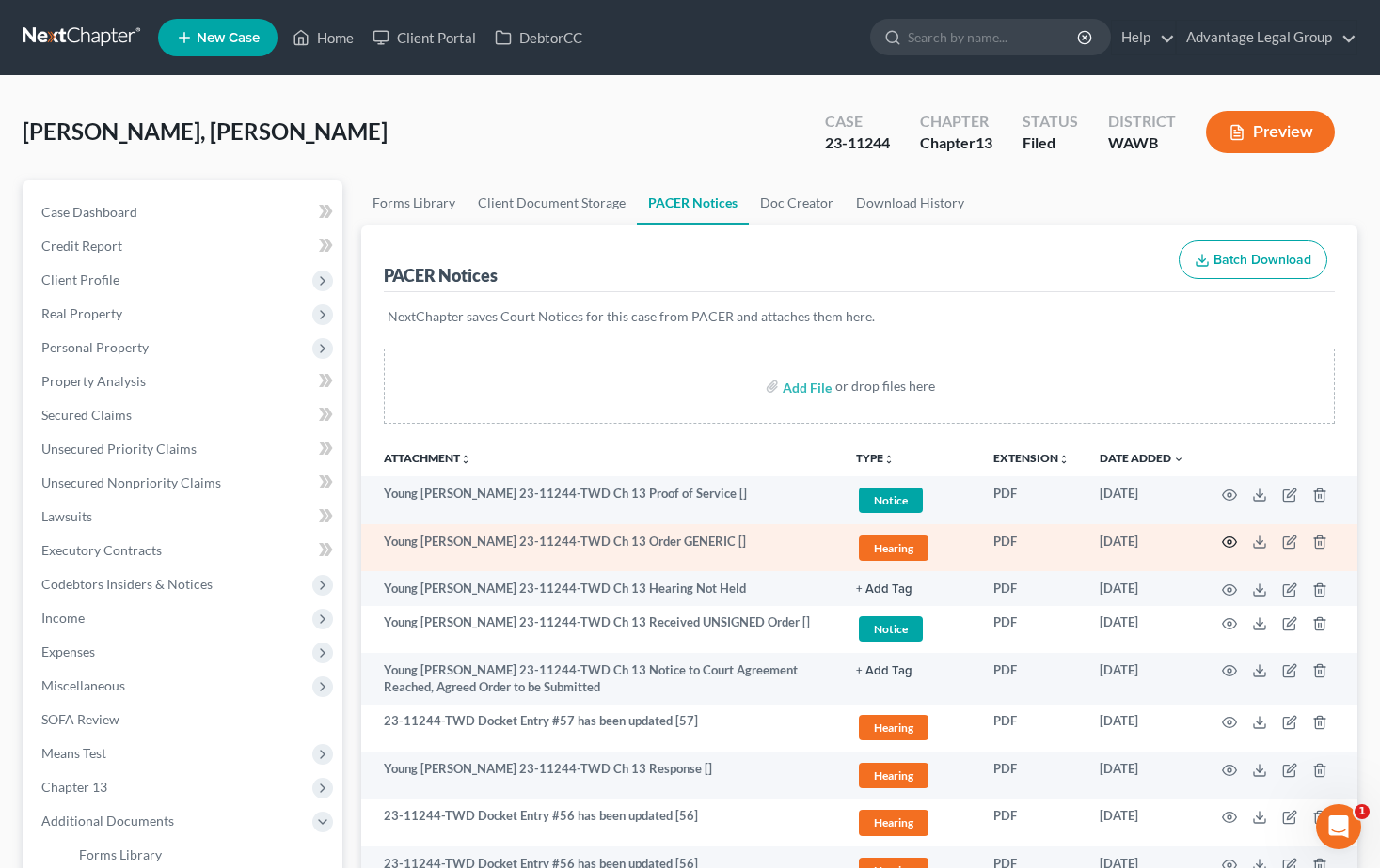
click at [1228, 545] on icon "button" at bounding box center [1228, 542] width 15 height 15
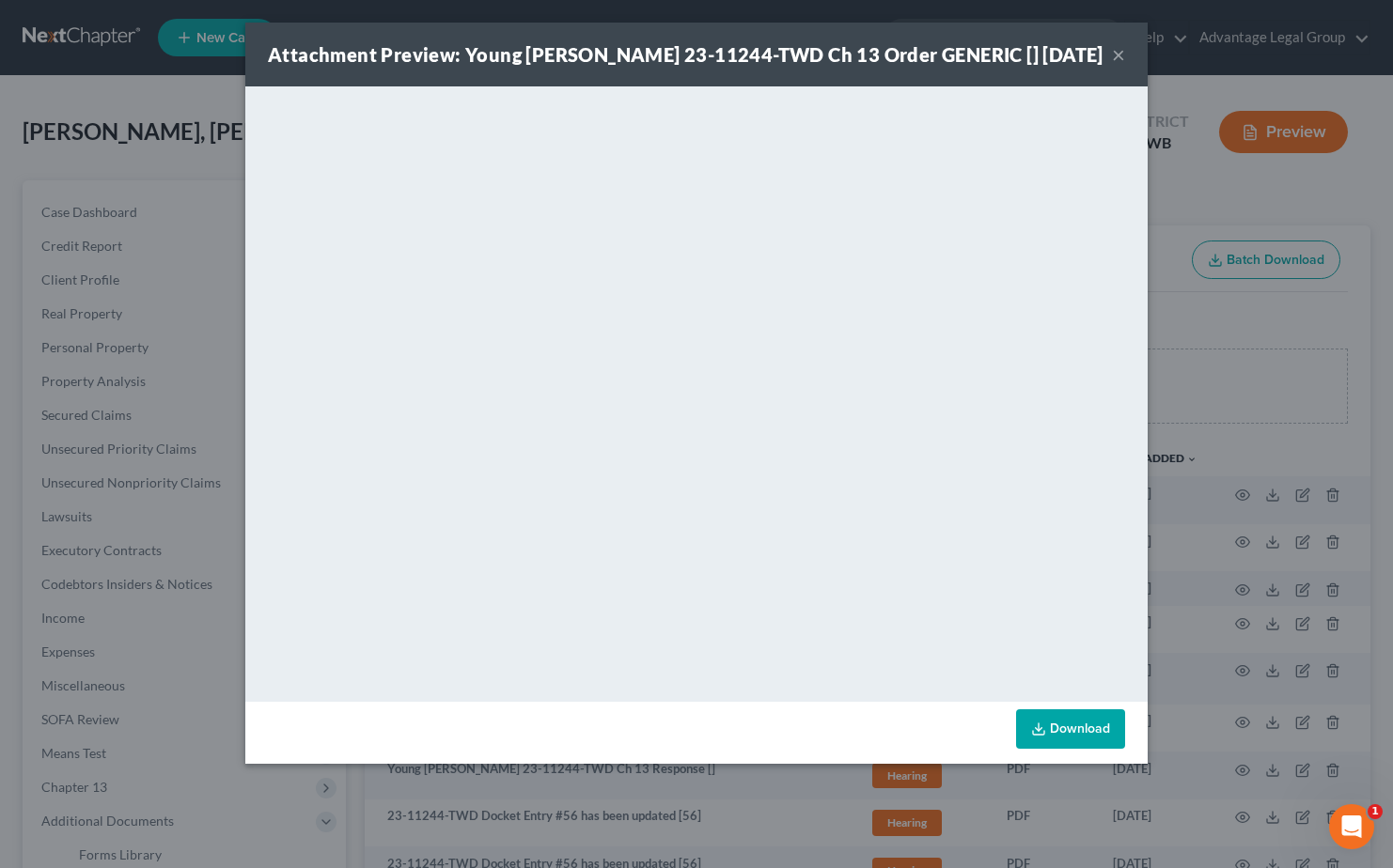
click at [1117, 58] on button "×" at bounding box center [1118, 54] width 13 height 23
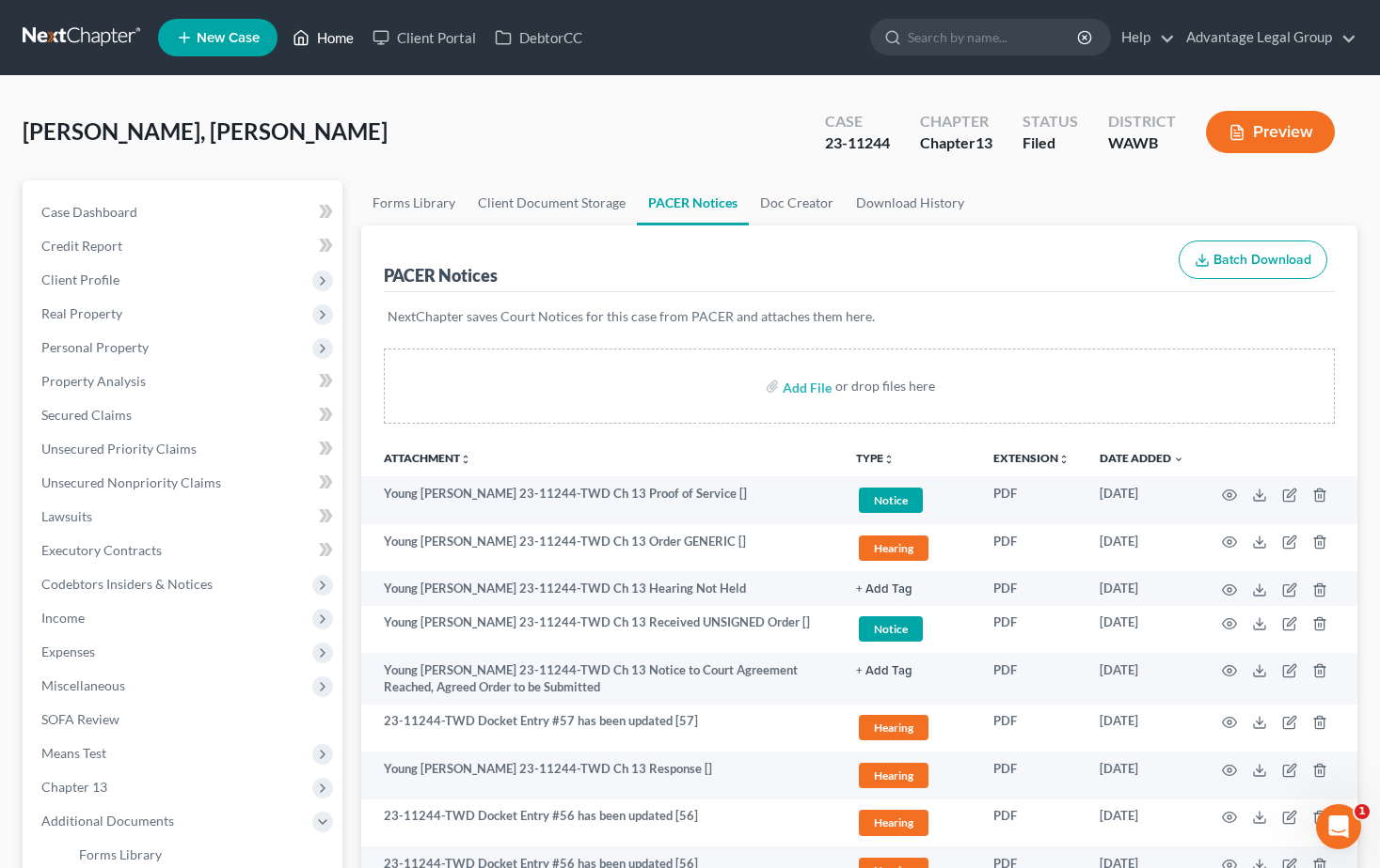
drag, startPoint x: 331, startPoint y: 35, endPoint x: 429, endPoint y: 165, distance: 162.8
click at [331, 35] on link "Home" at bounding box center [323, 38] width 80 height 34
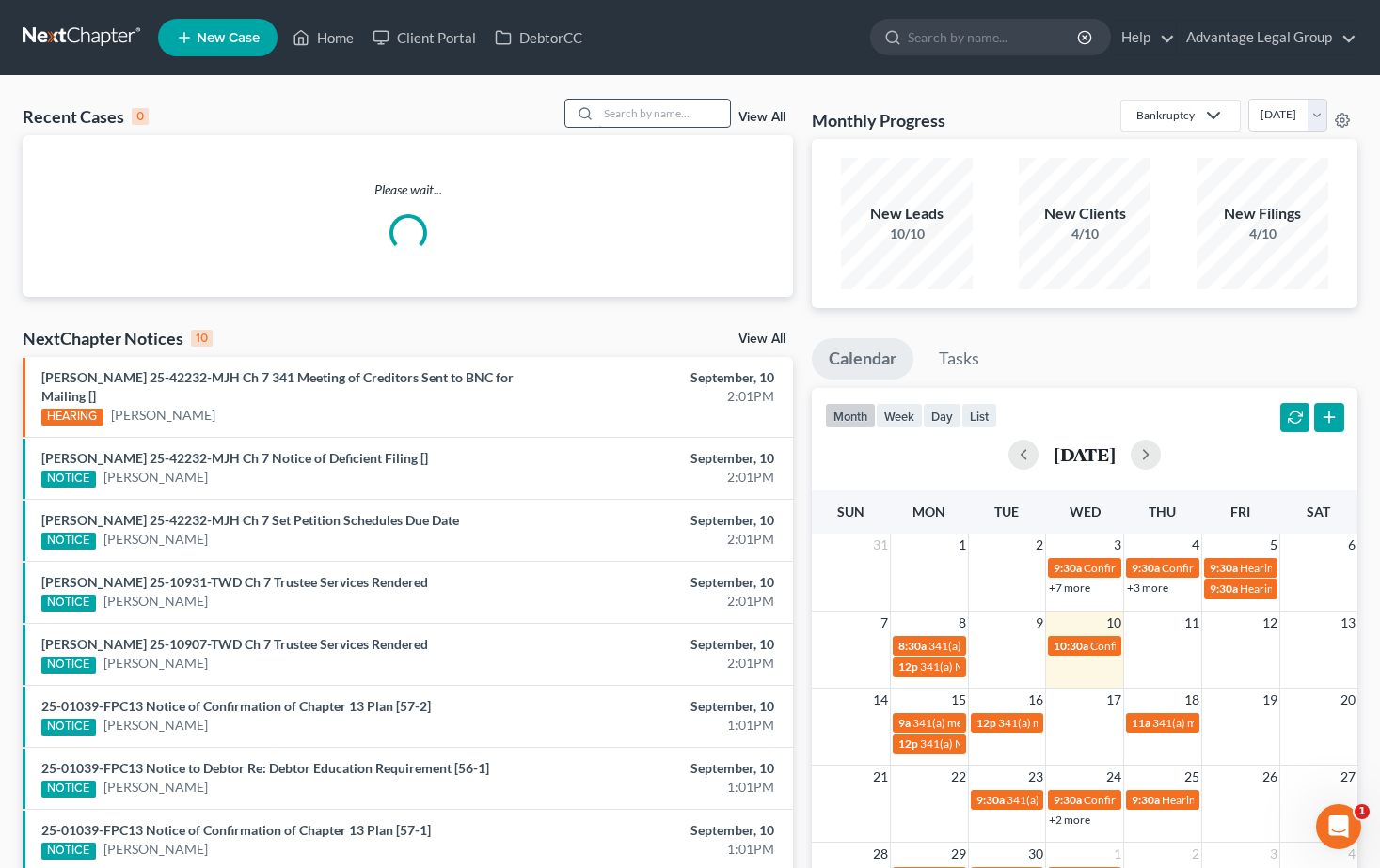
click at [636, 108] on input "search" at bounding box center [664, 113] width 132 height 27
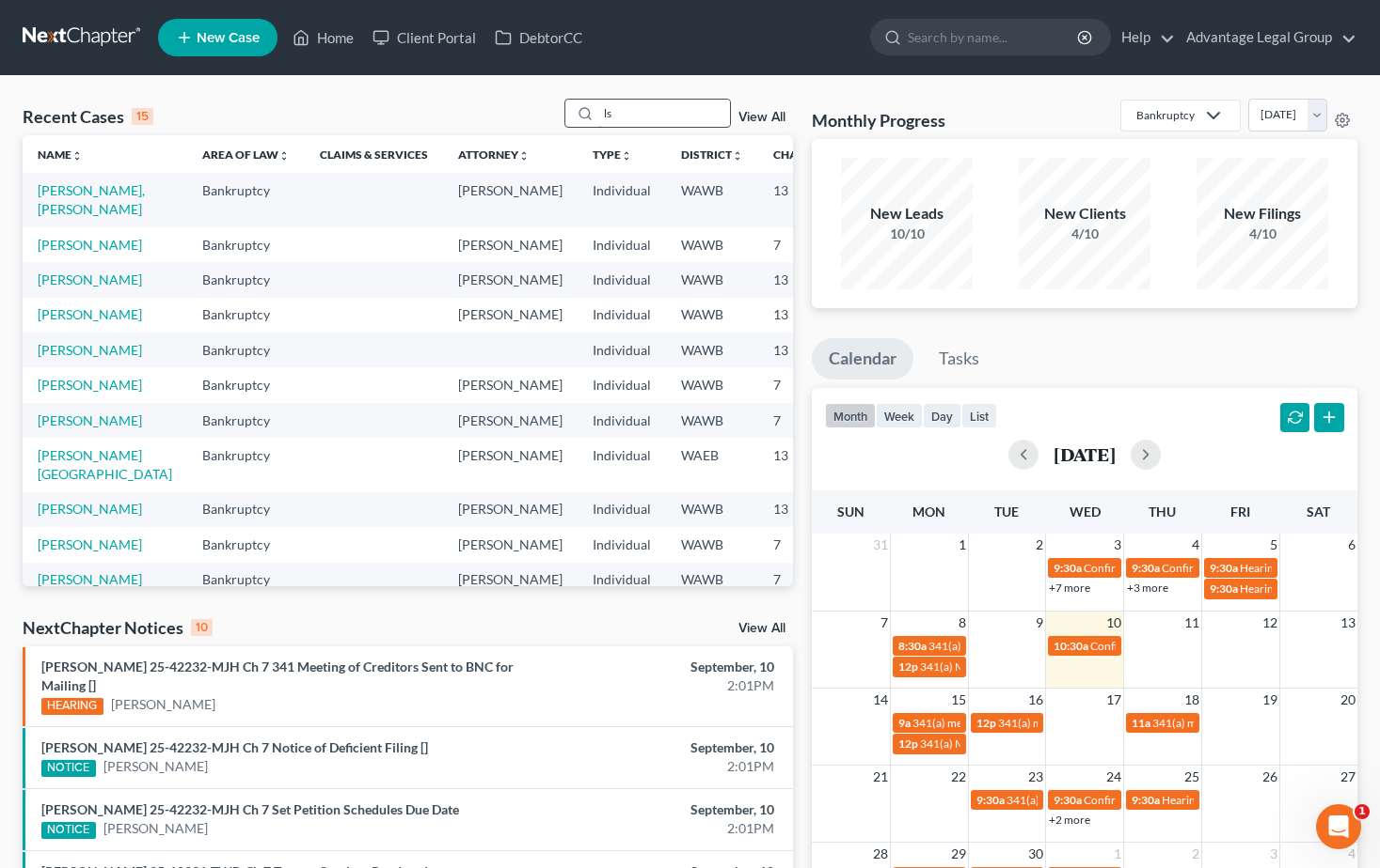
type input "l"
type input "[PERSON_NAME]"
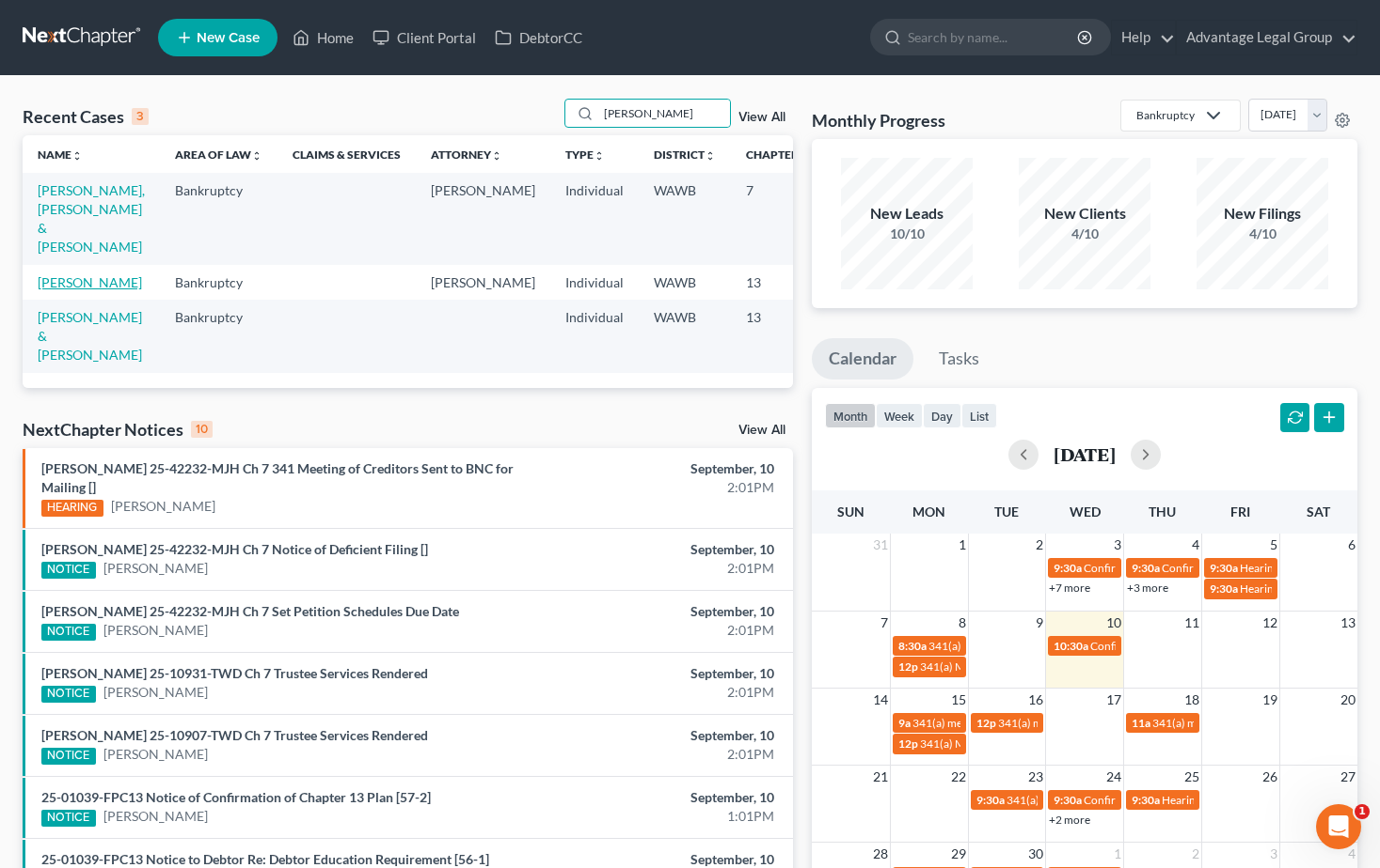
click at [55, 274] on link "[PERSON_NAME]" at bounding box center [90, 282] width 105 height 16
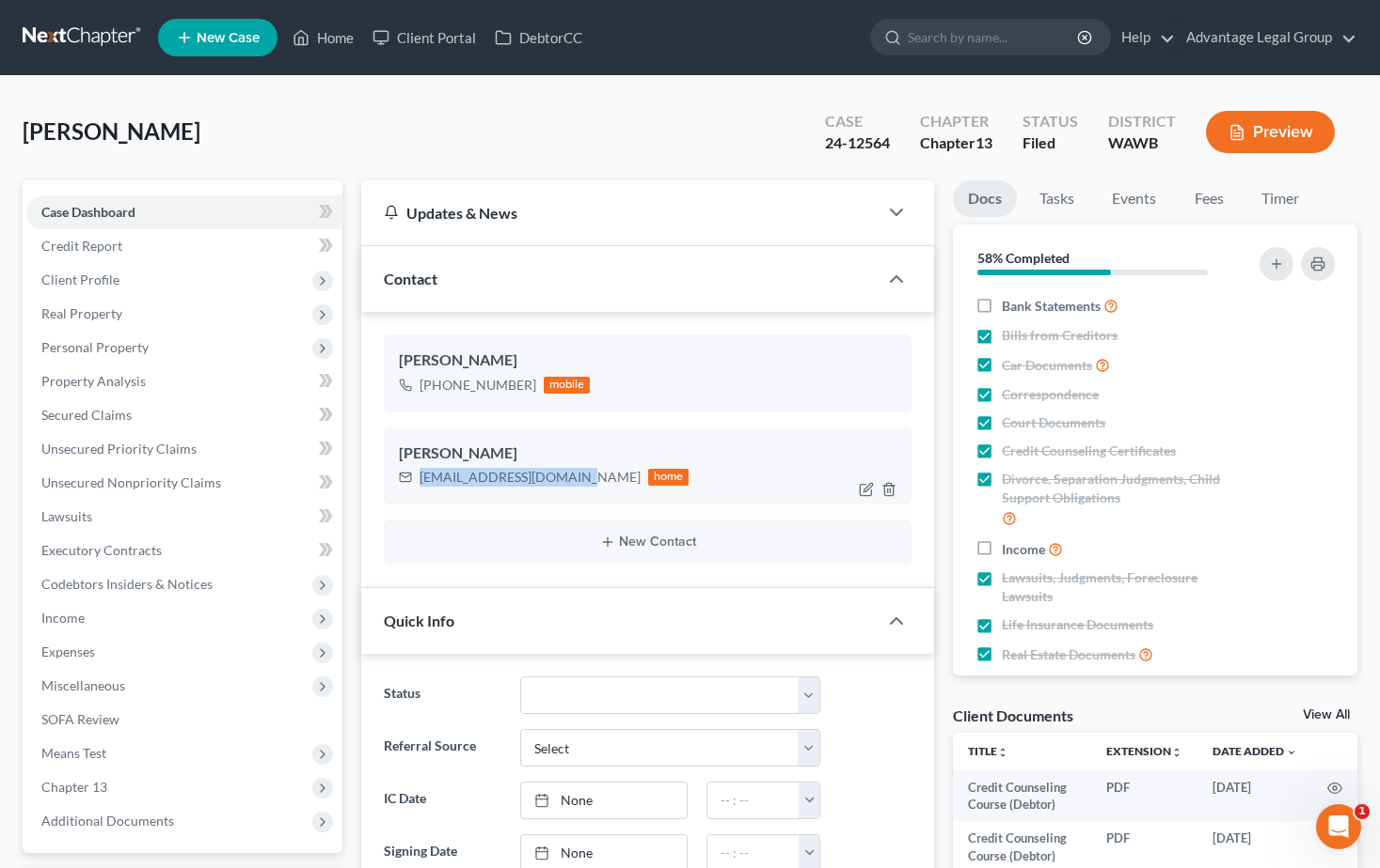
drag, startPoint x: 426, startPoint y: 480, endPoint x: 571, endPoint y: 490, distance: 145.3
click at [571, 490] on div "[PERSON_NAME] [EMAIL_ADDRESS][DOMAIN_NAME] home" at bounding box center [648, 465] width 528 height 77
copy div "[EMAIL_ADDRESS][DOMAIN_NAME]"
click at [343, 28] on link "Home" at bounding box center [323, 38] width 80 height 34
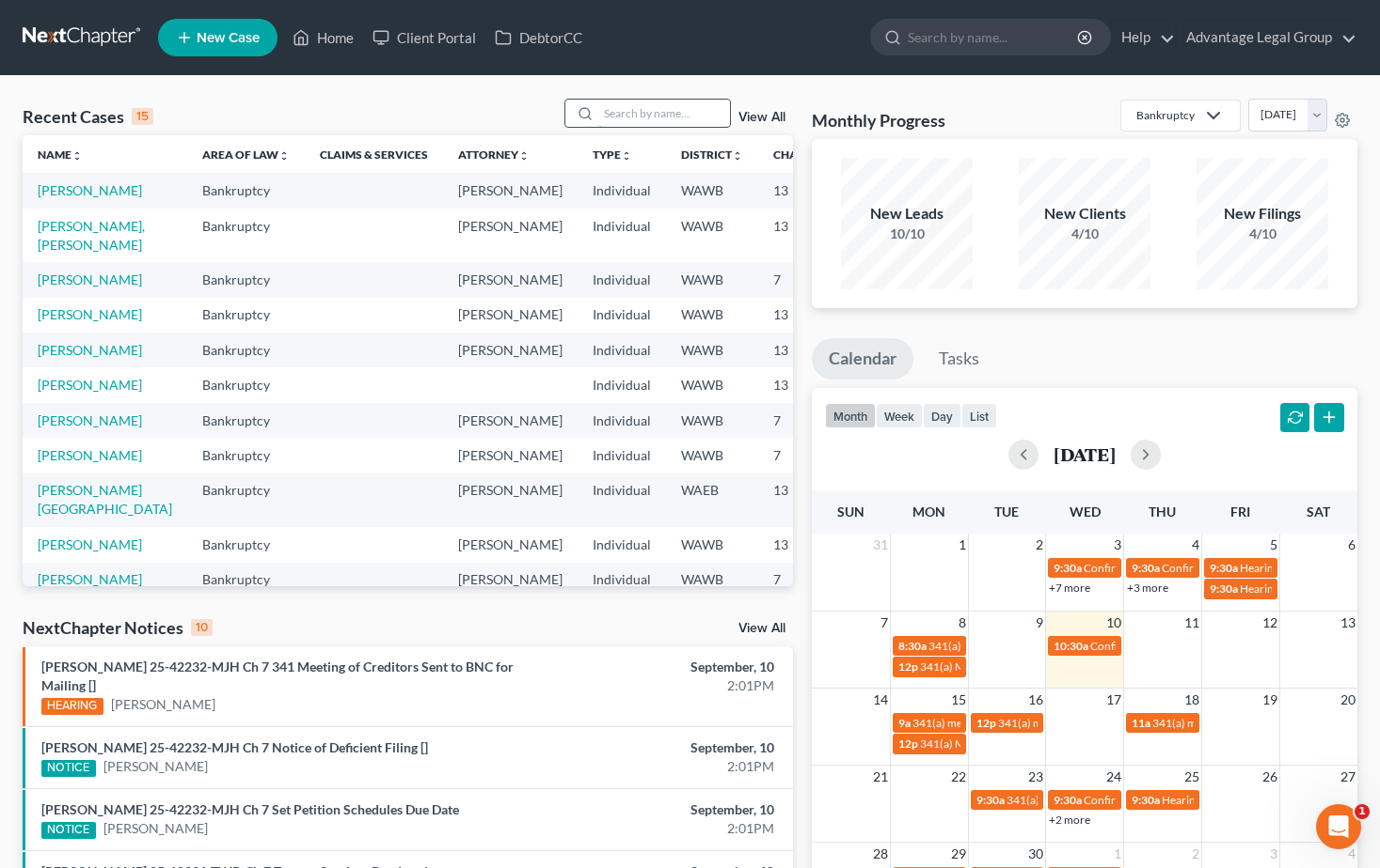
click at [628, 115] on input "search" at bounding box center [664, 113] width 132 height 27
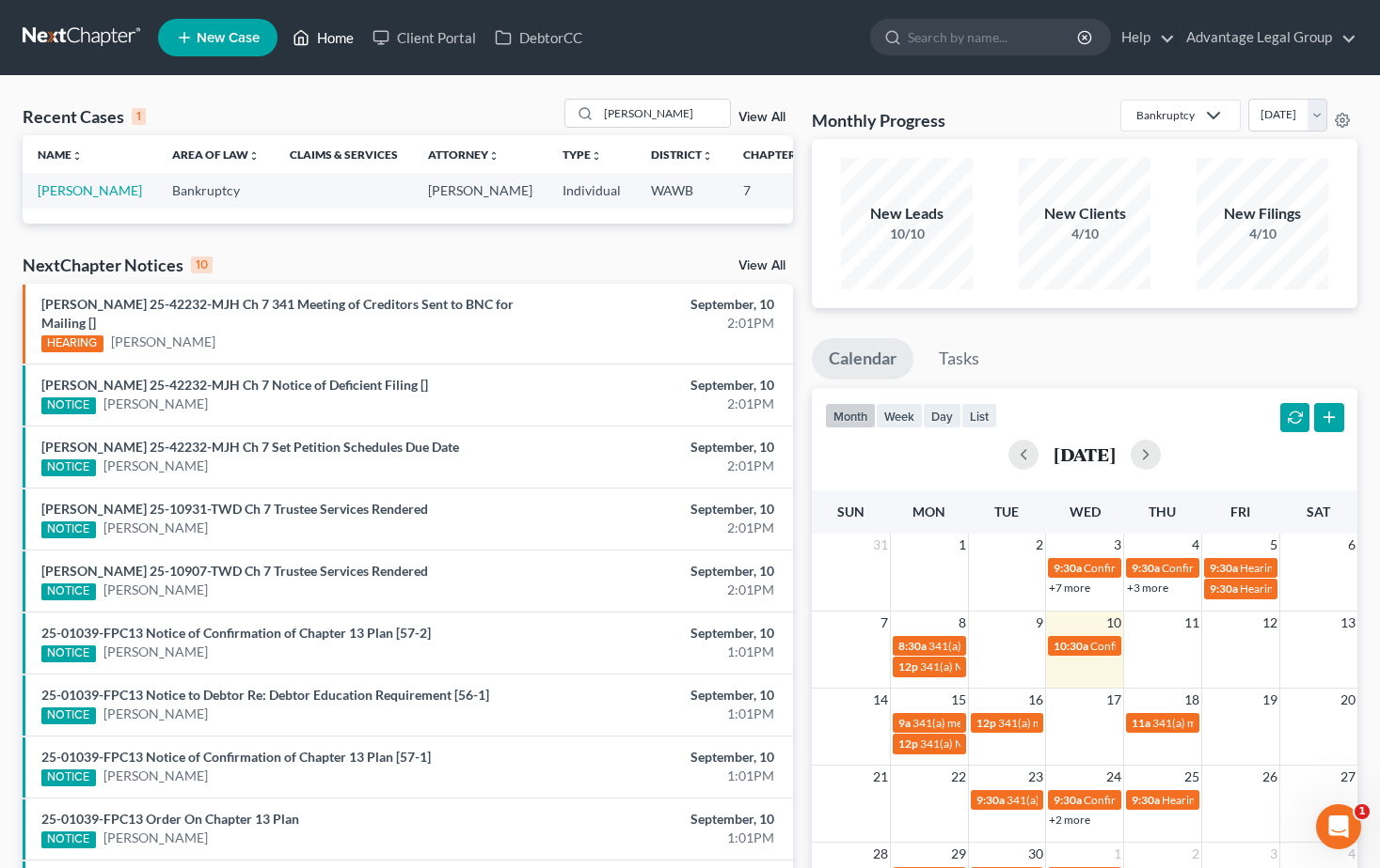
click at [338, 37] on link "Home" at bounding box center [323, 38] width 80 height 34
click at [324, 30] on link "Home" at bounding box center [323, 38] width 80 height 34
click at [646, 112] on input "[PERSON_NAME]" at bounding box center [664, 113] width 132 height 27
type input "r"
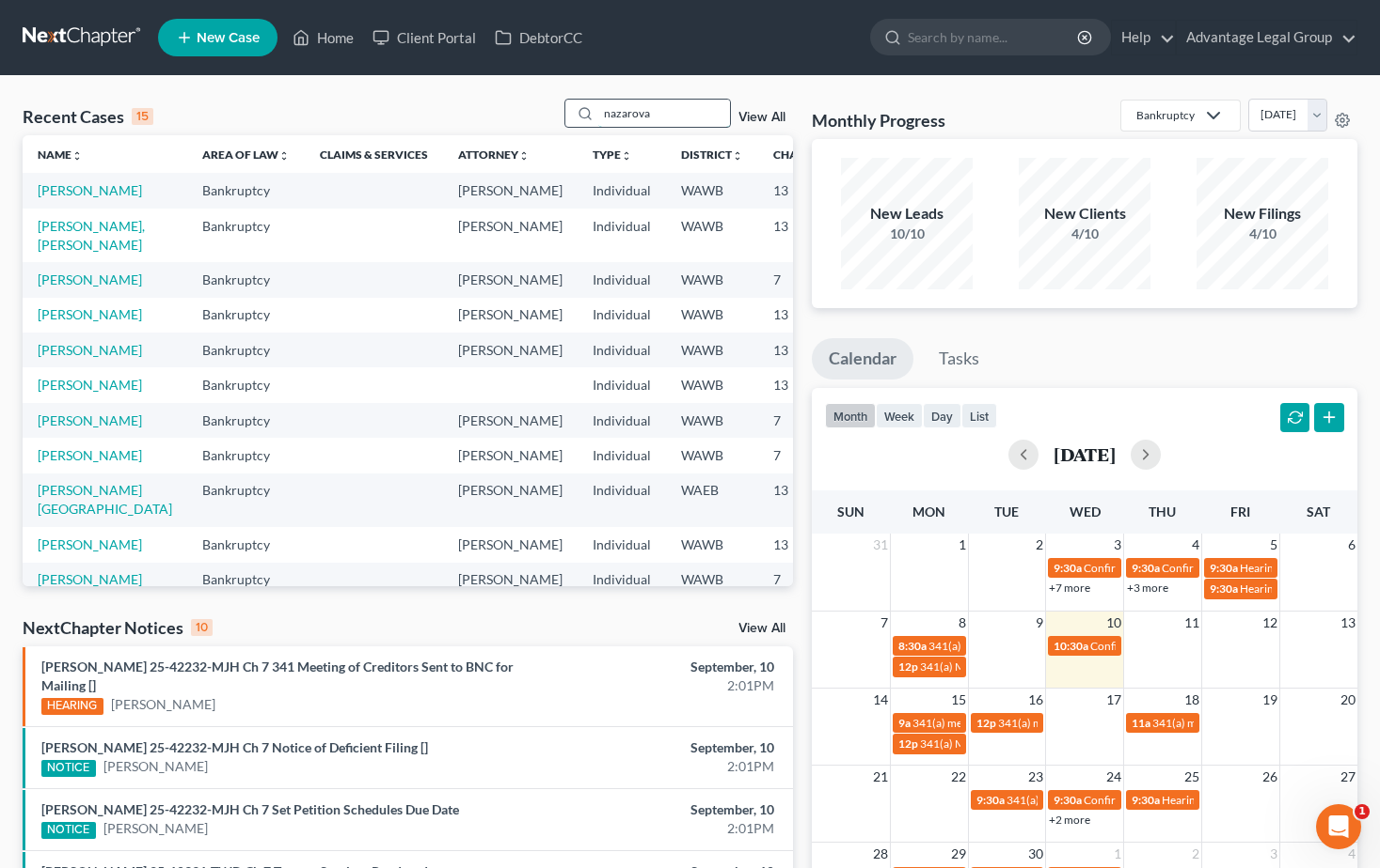
type input "nazarova"
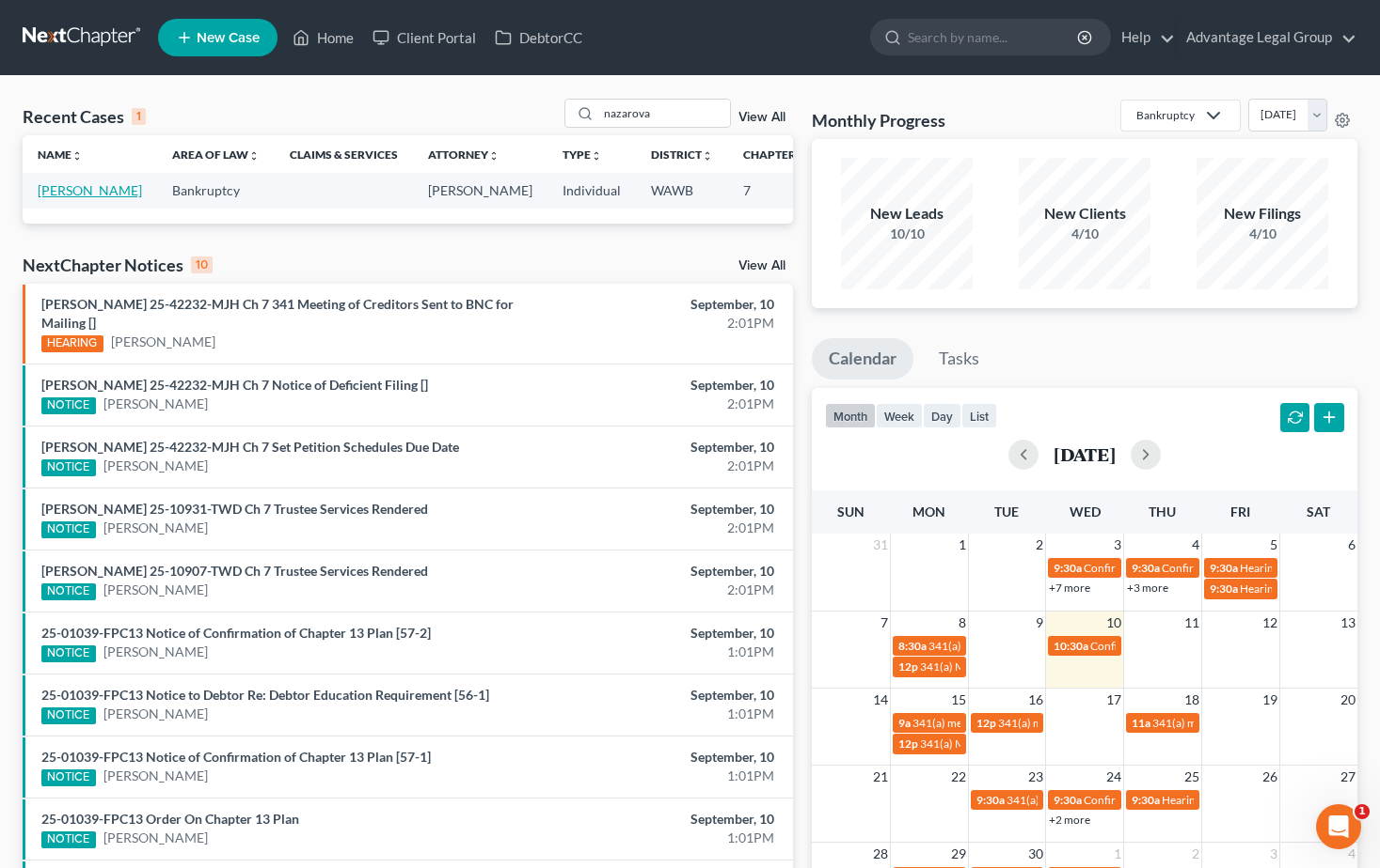
click at [69, 194] on link "[PERSON_NAME]" at bounding box center [90, 190] width 105 height 16
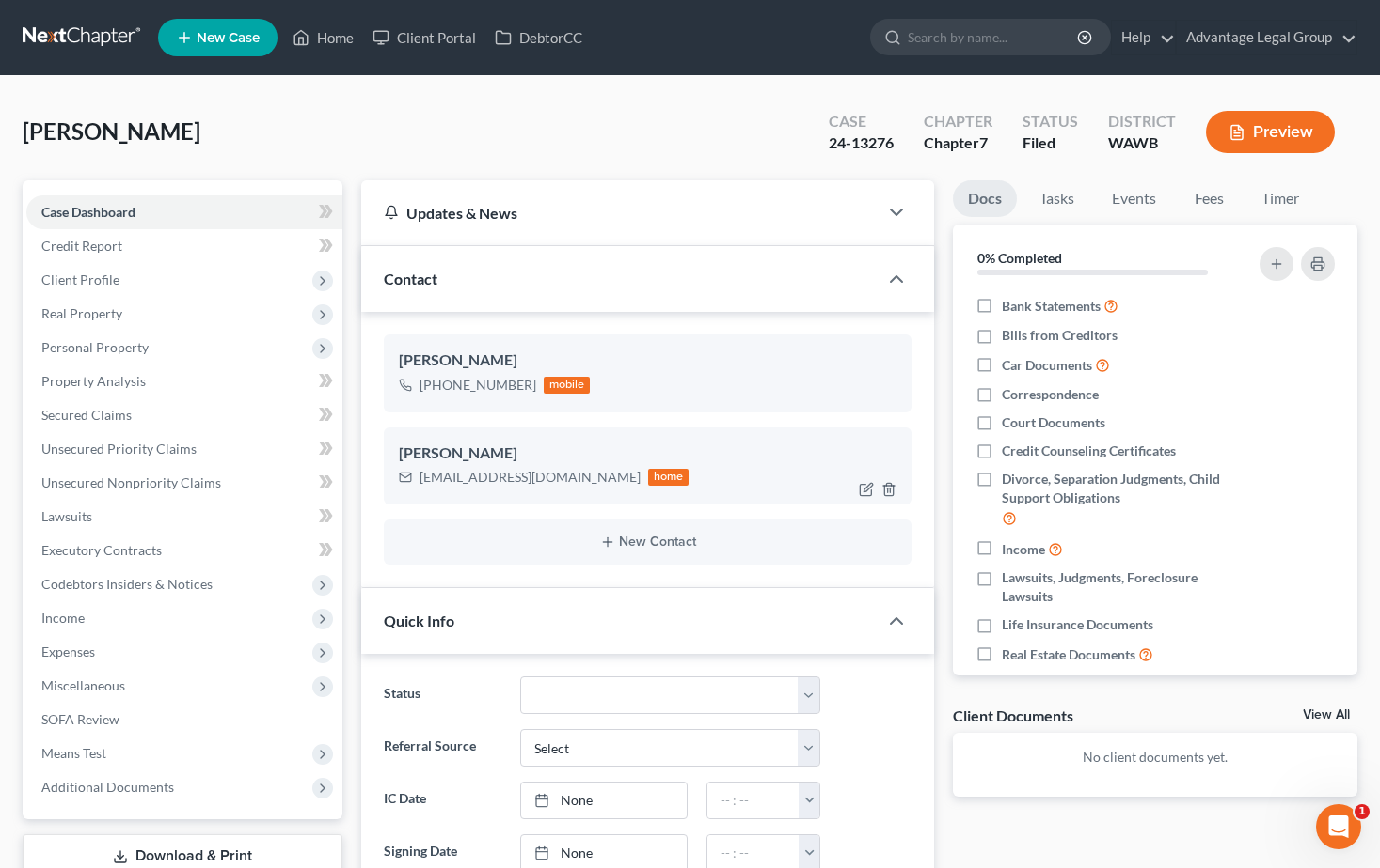
scroll to position [663, 0]
click at [86, 785] on span "Additional Documents" at bounding box center [107, 787] width 133 height 16
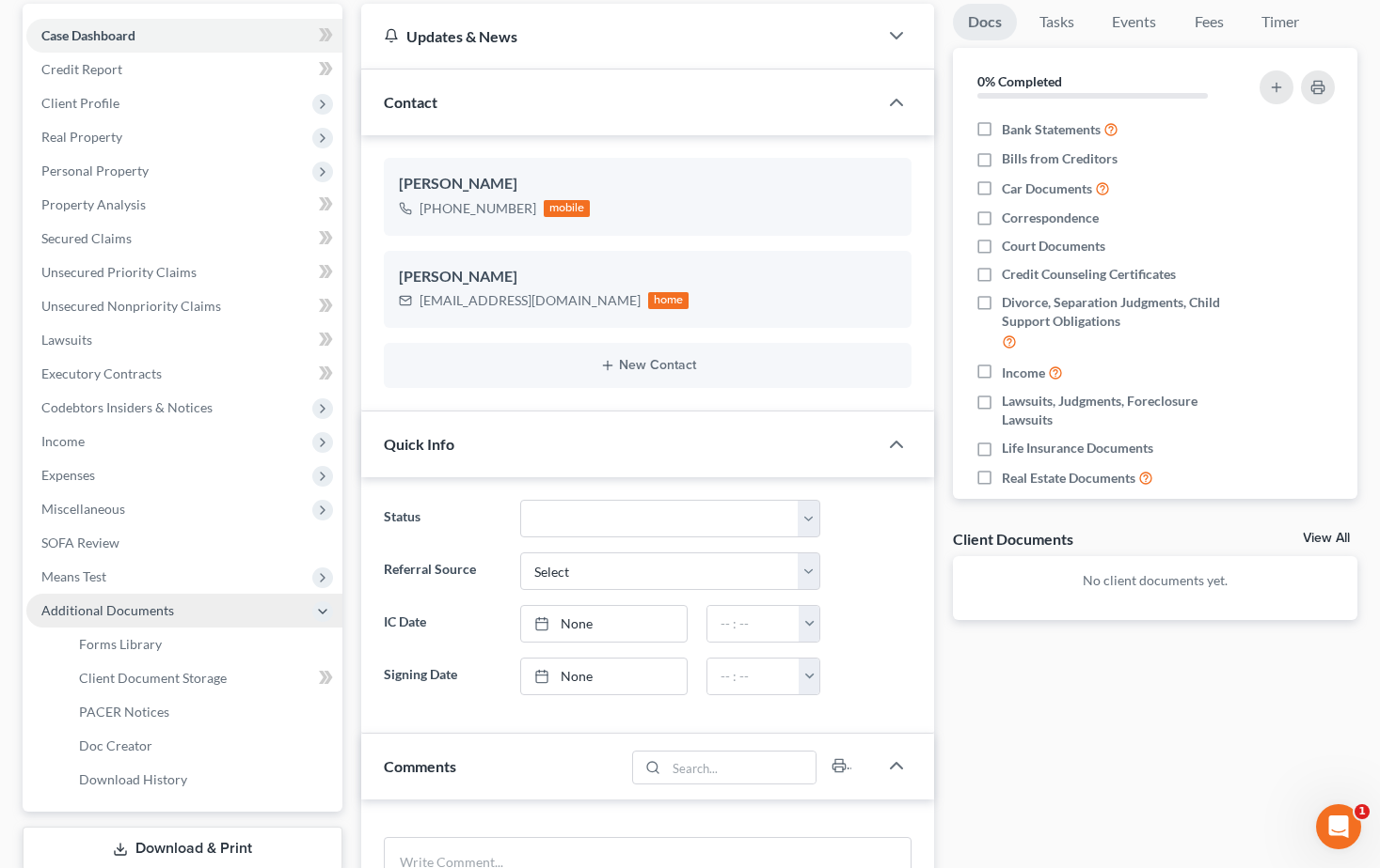
scroll to position [282, 0]
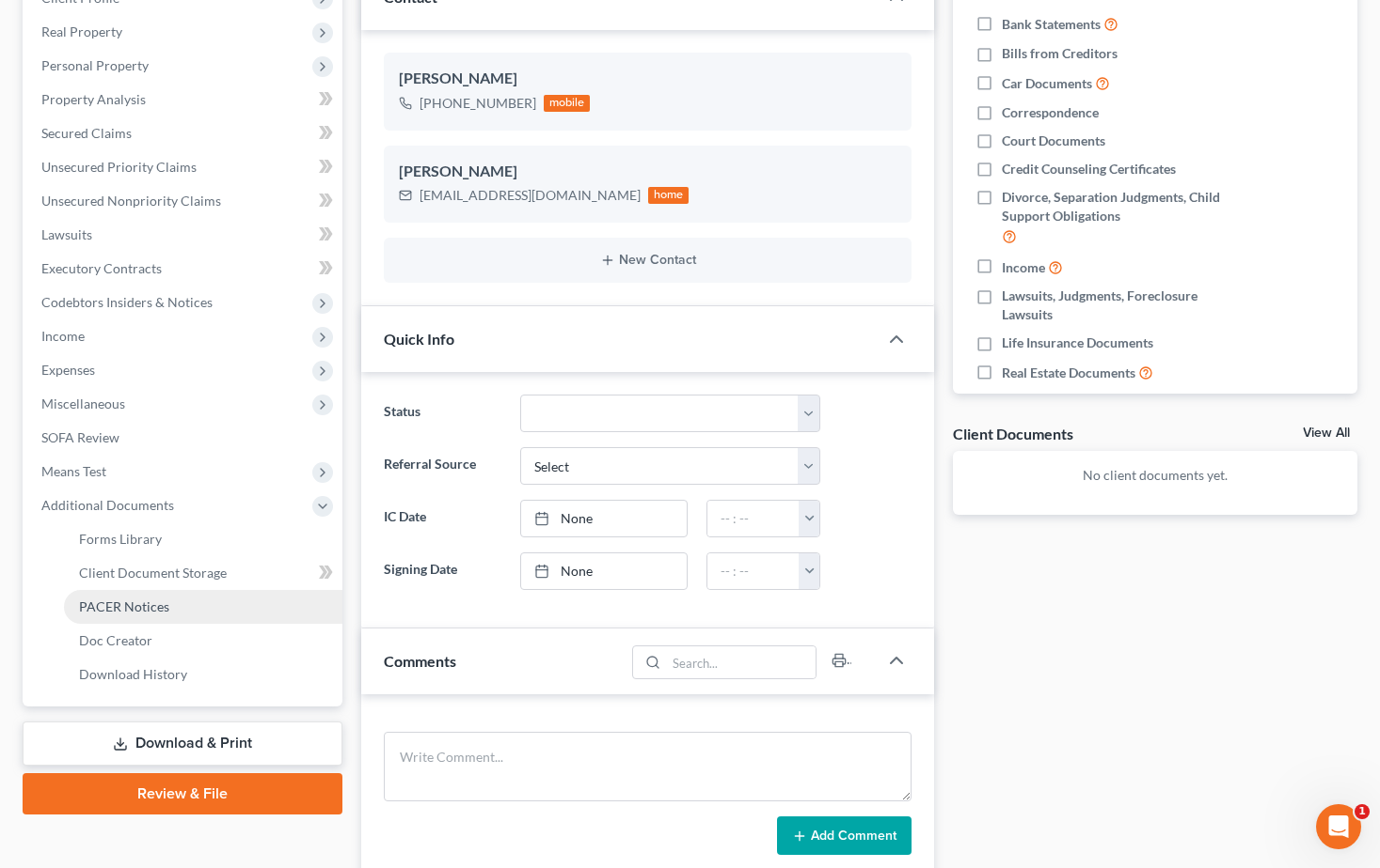
click at [128, 609] on span "PACER Notices" at bounding box center [124, 607] width 91 height 16
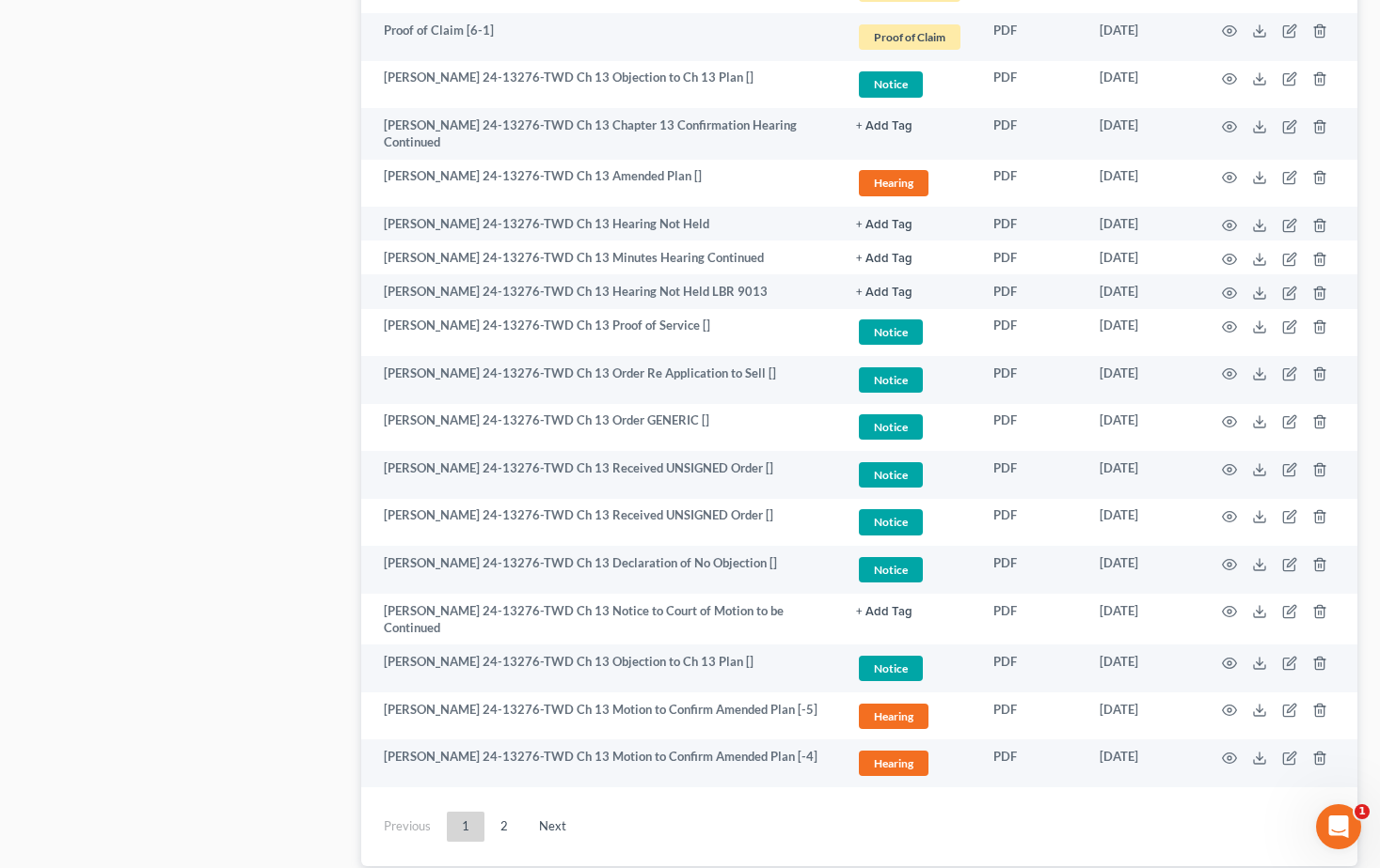
scroll to position [3168, 0]
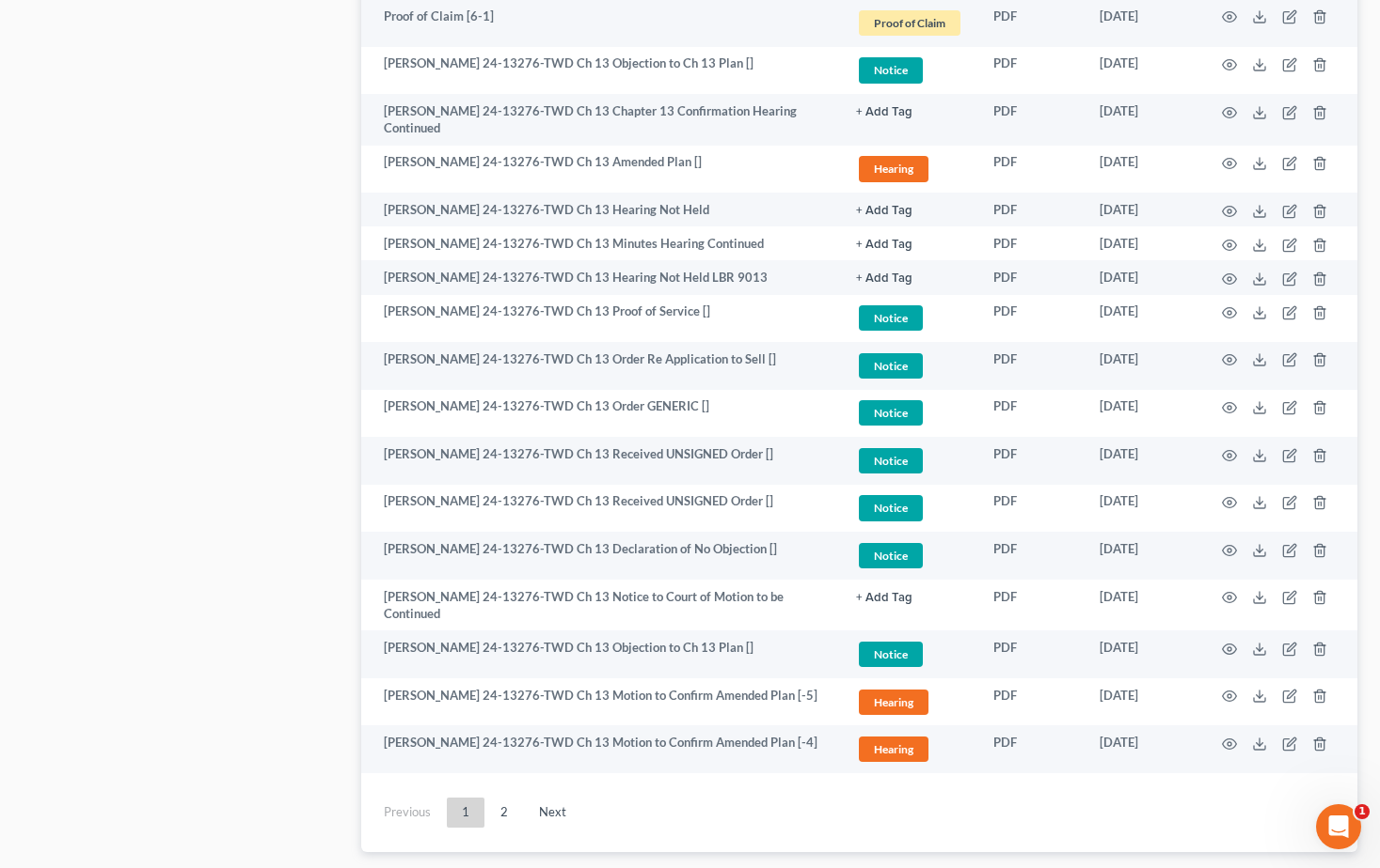
drag, startPoint x: 502, startPoint y: 701, endPoint x: 532, endPoint y: 723, distance: 37.2
click at [502, 798] on link "2" at bounding box center [505, 813] width 38 height 30
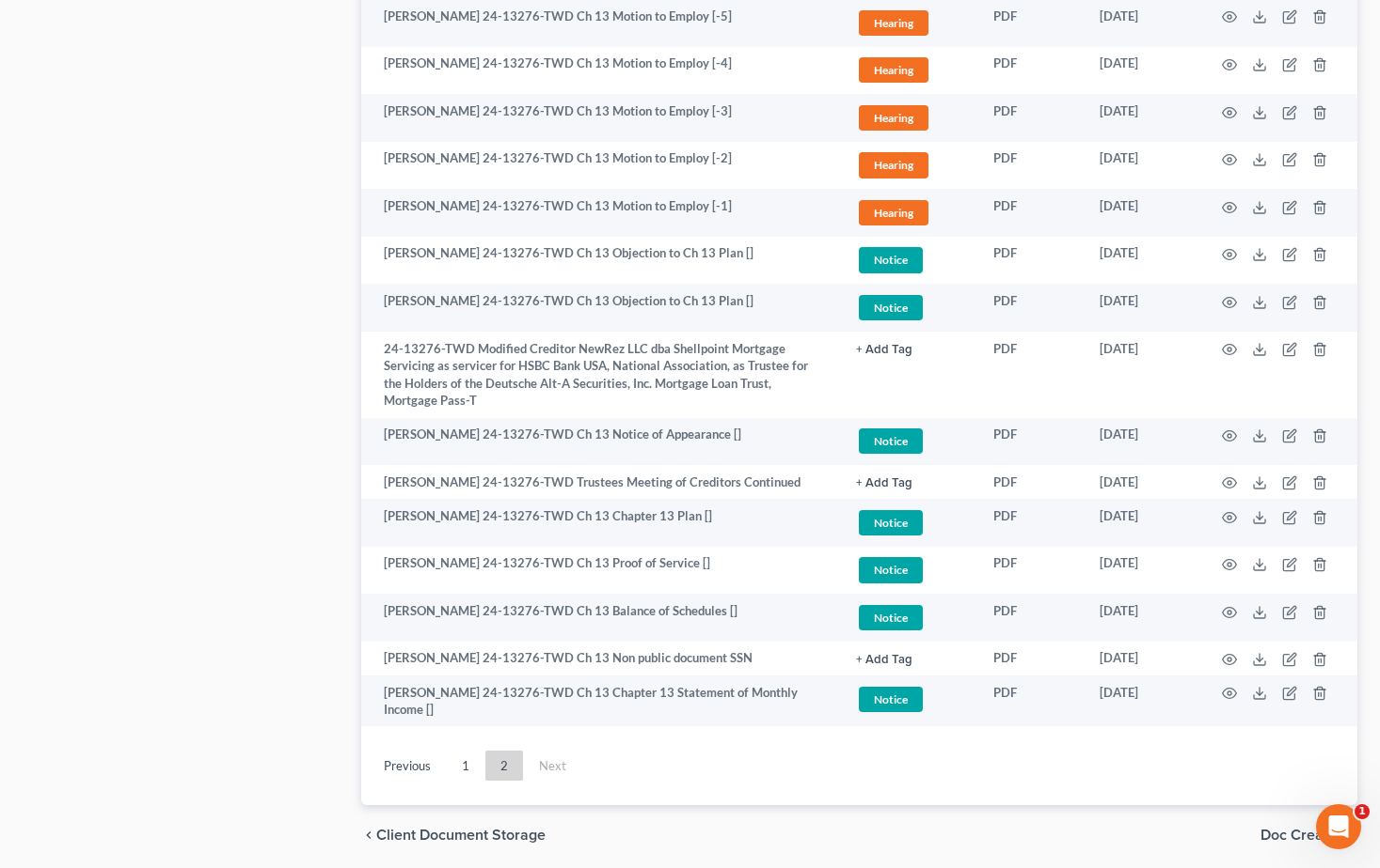
scroll to position [2645, 0]
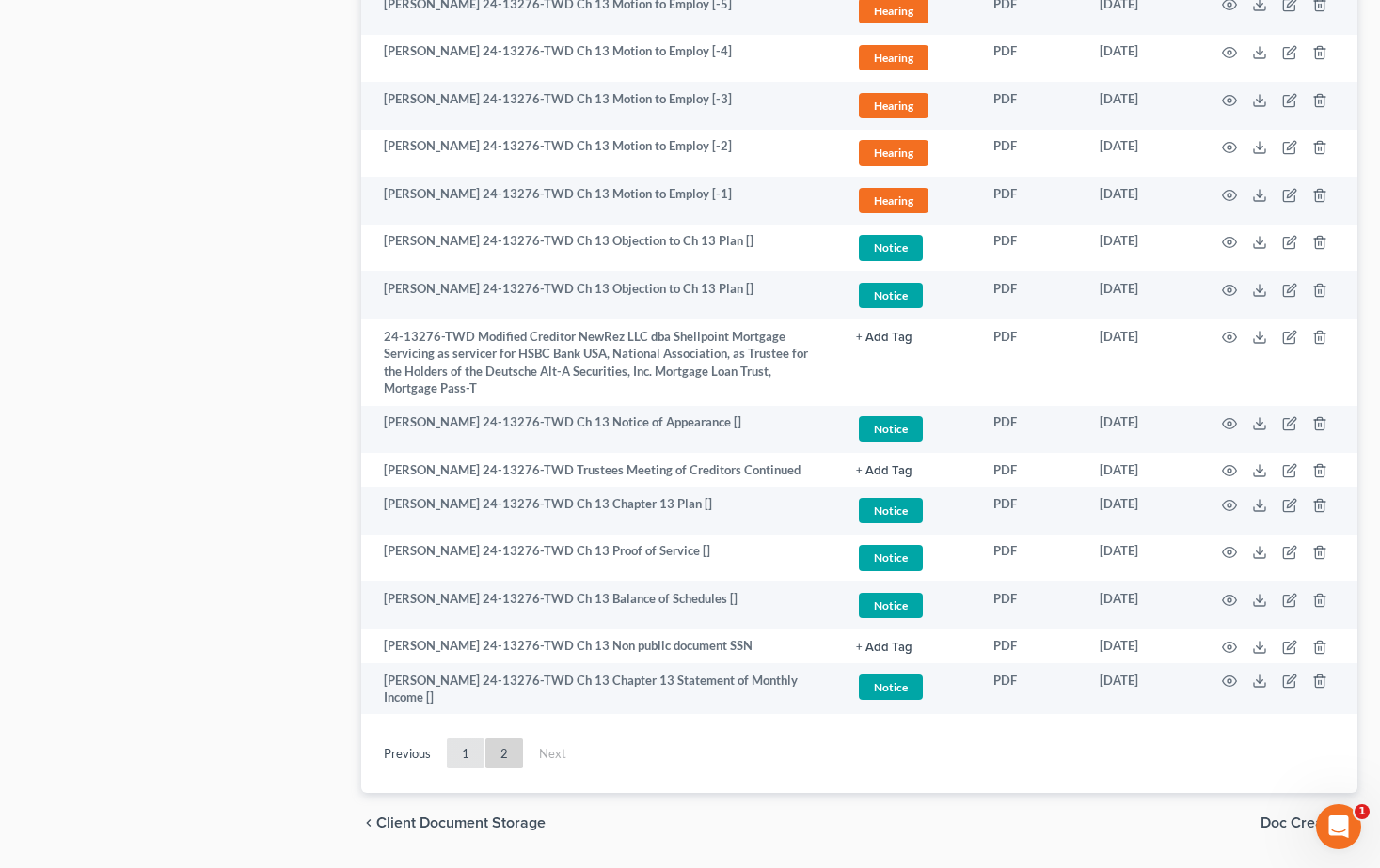
click at [469, 738] on link "1" at bounding box center [466, 753] width 38 height 30
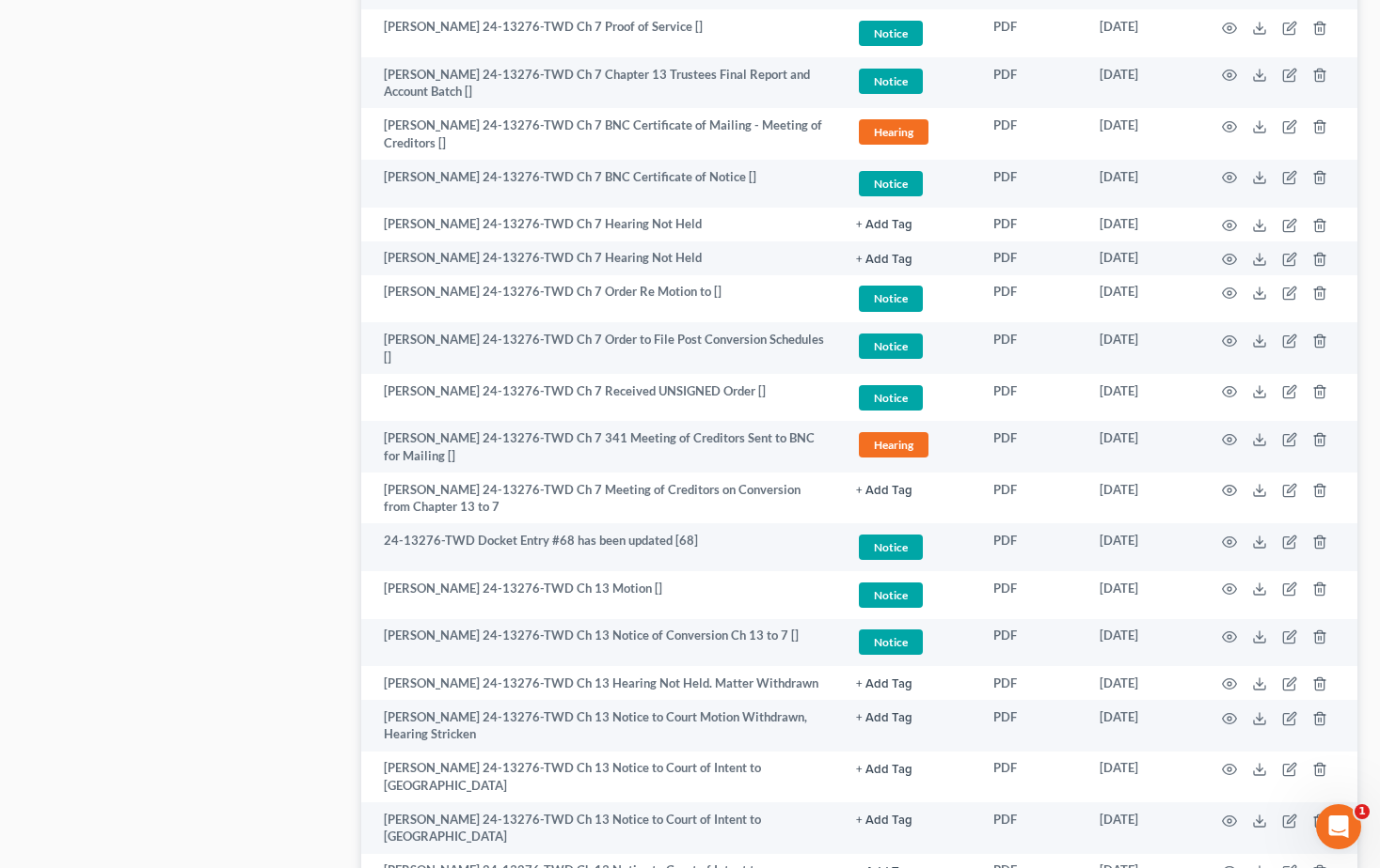
scroll to position [1329, 0]
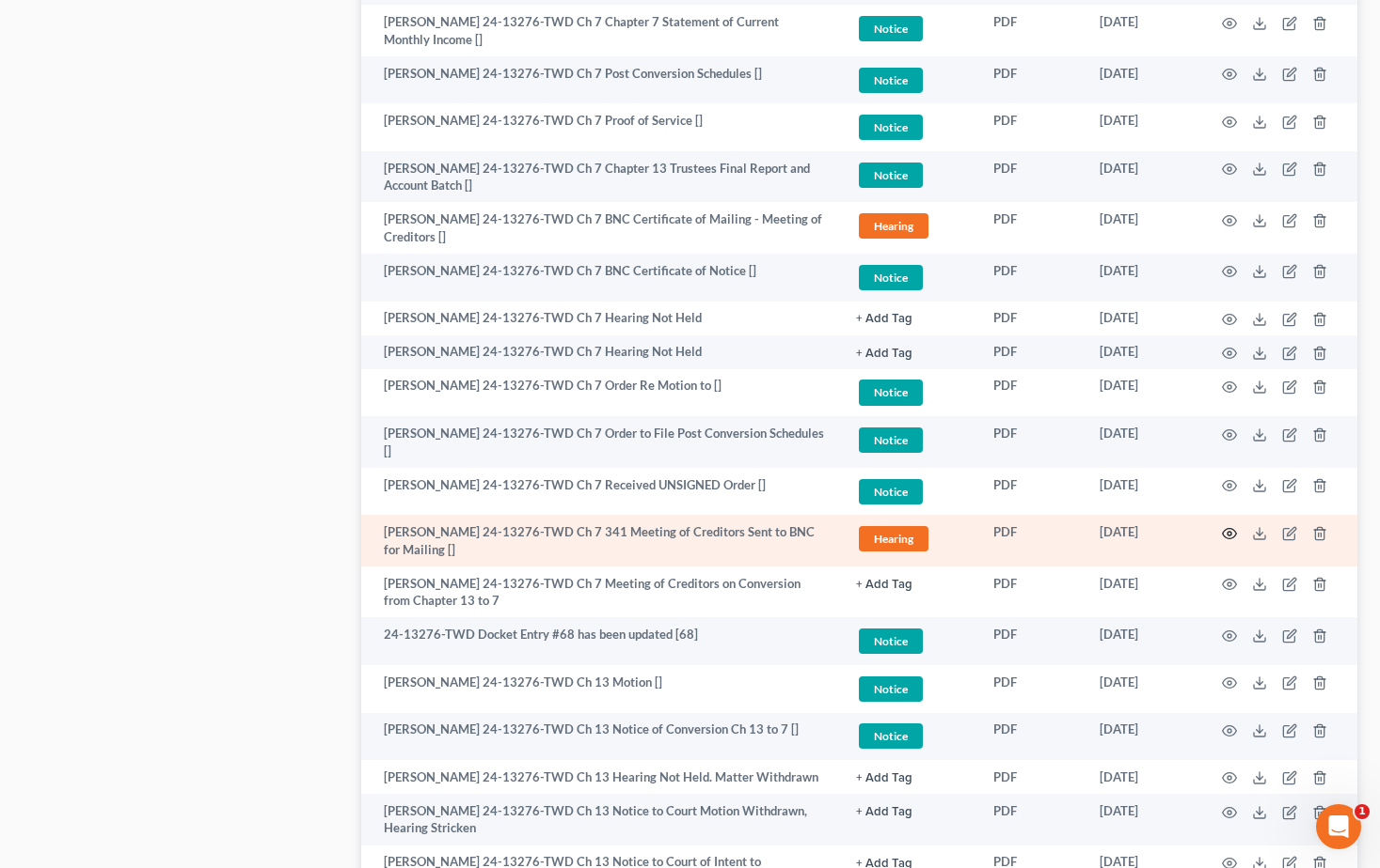
click at [1221, 526] on icon "button" at bounding box center [1228, 533] width 15 height 15
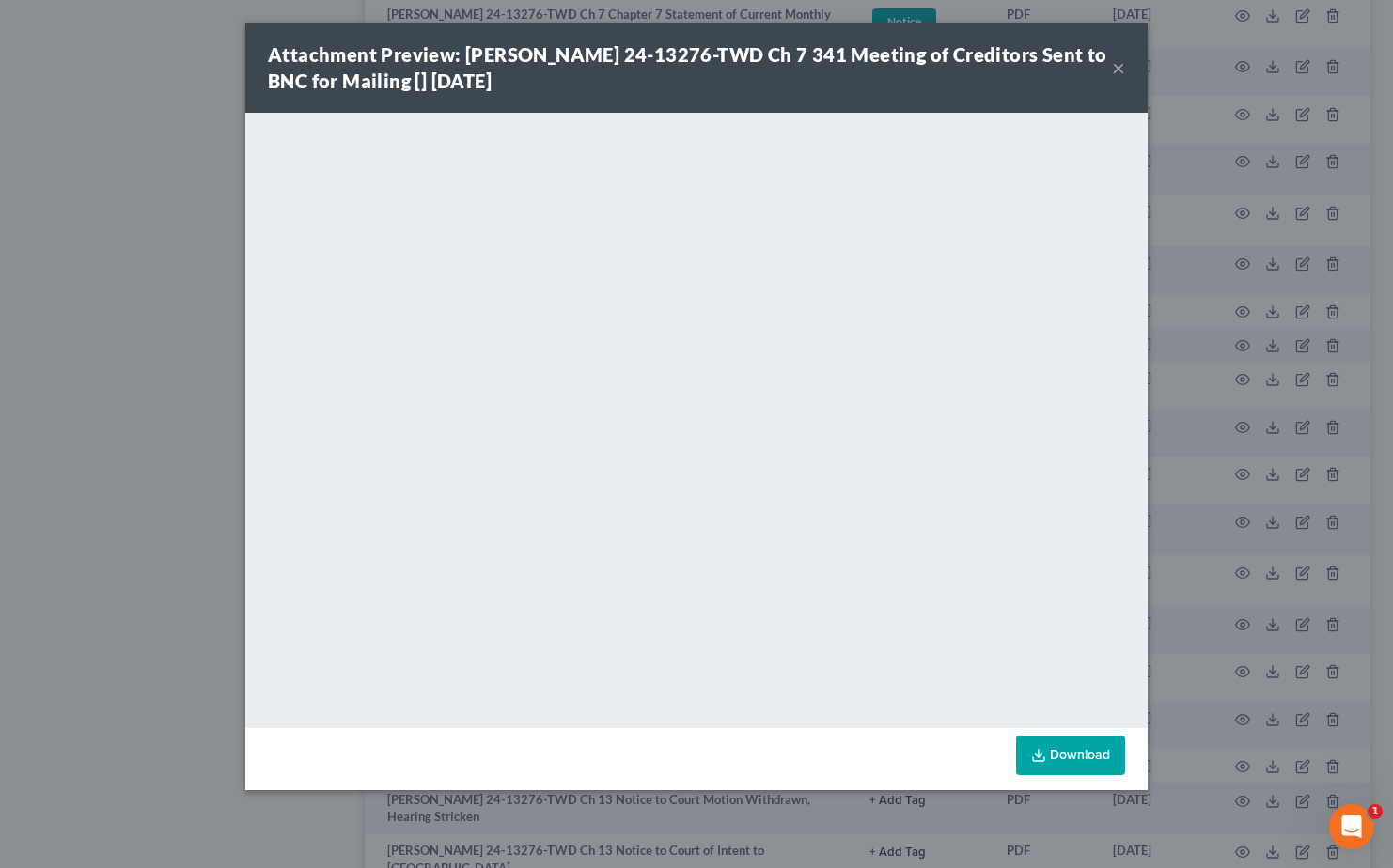
click at [1115, 67] on button "×" at bounding box center [1118, 68] width 13 height 23
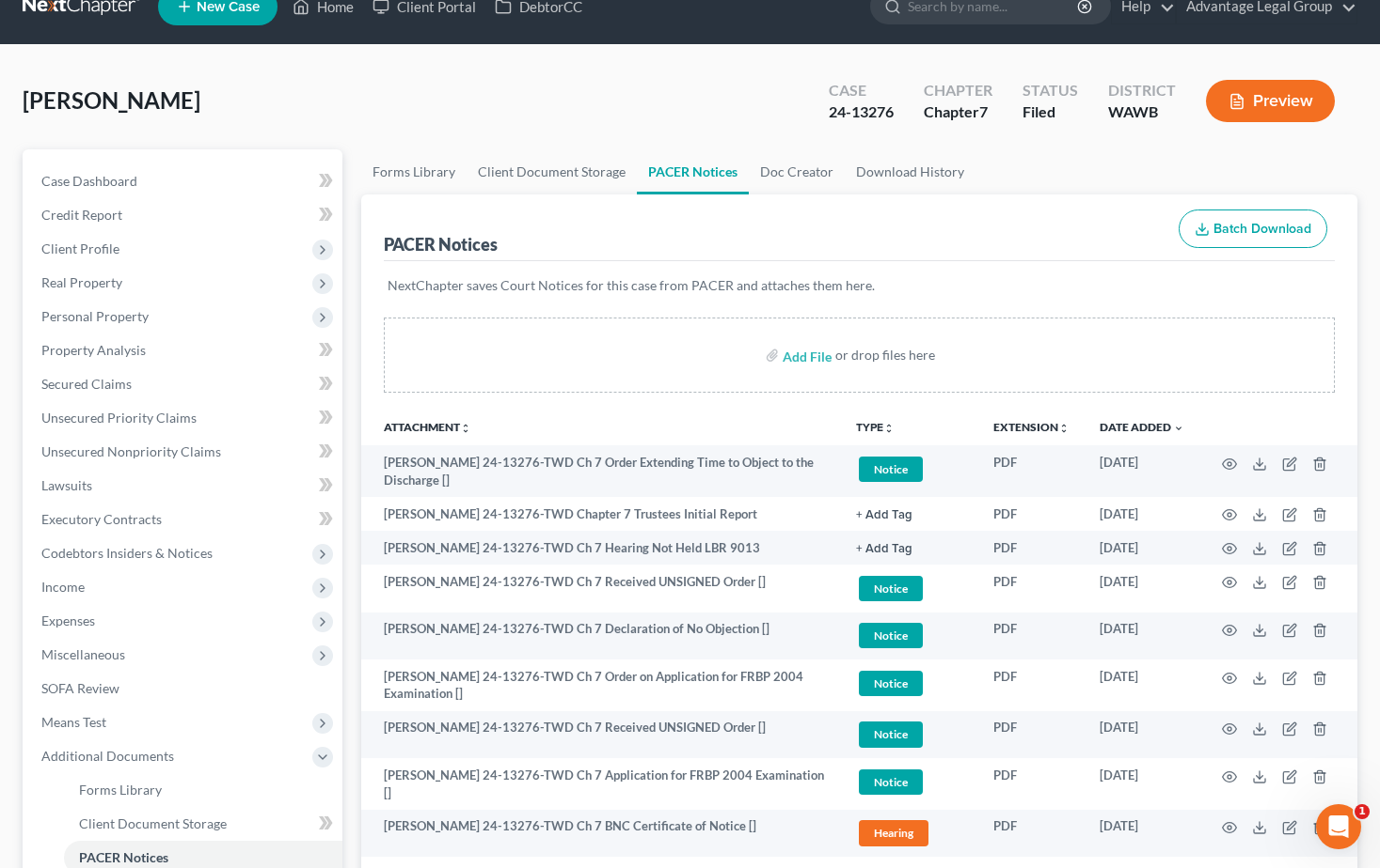
scroll to position [0, 0]
